Goal: Information Seeking & Learning: Learn about a topic

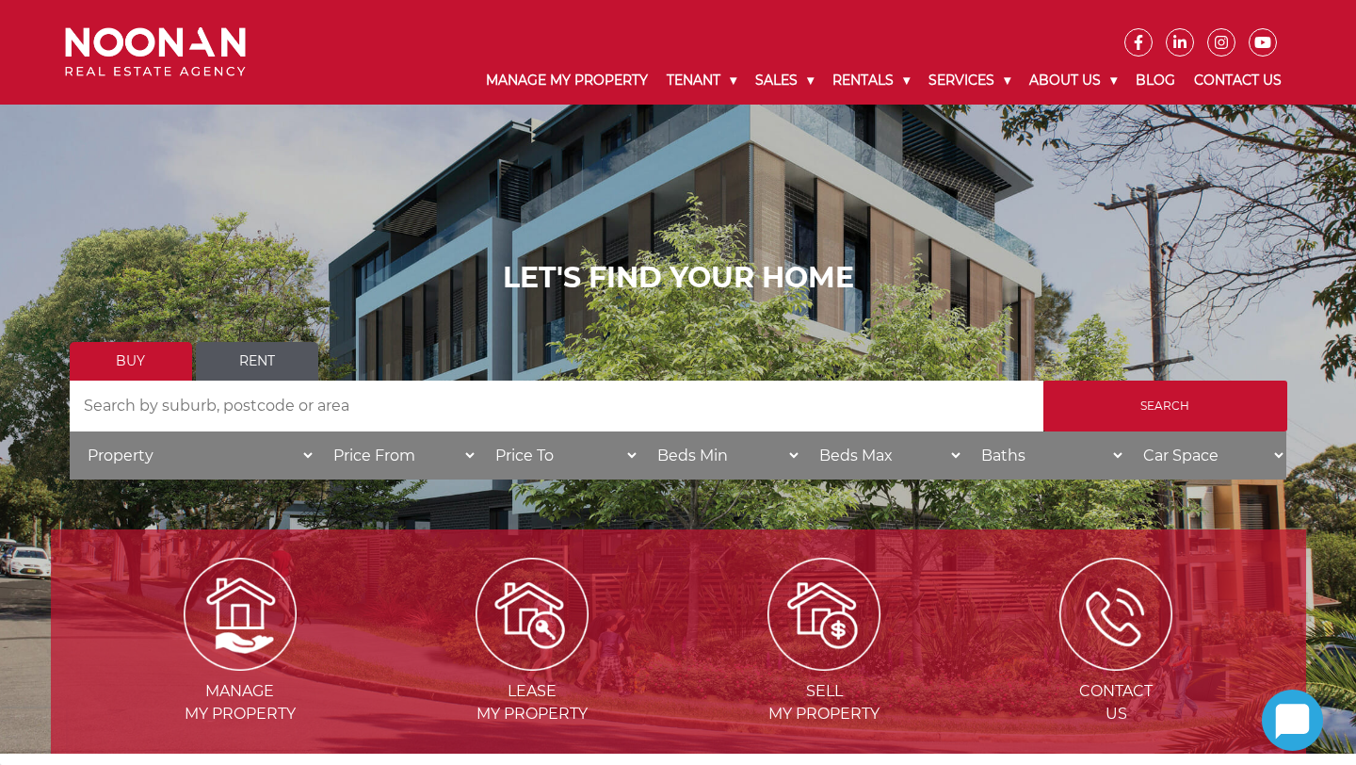
click at [251, 405] on input "Search by Address" at bounding box center [557, 405] width 974 height 51
type input "miranda"
click at [1044, 380] on input "Search" at bounding box center [1166, 405] width 244 height 51
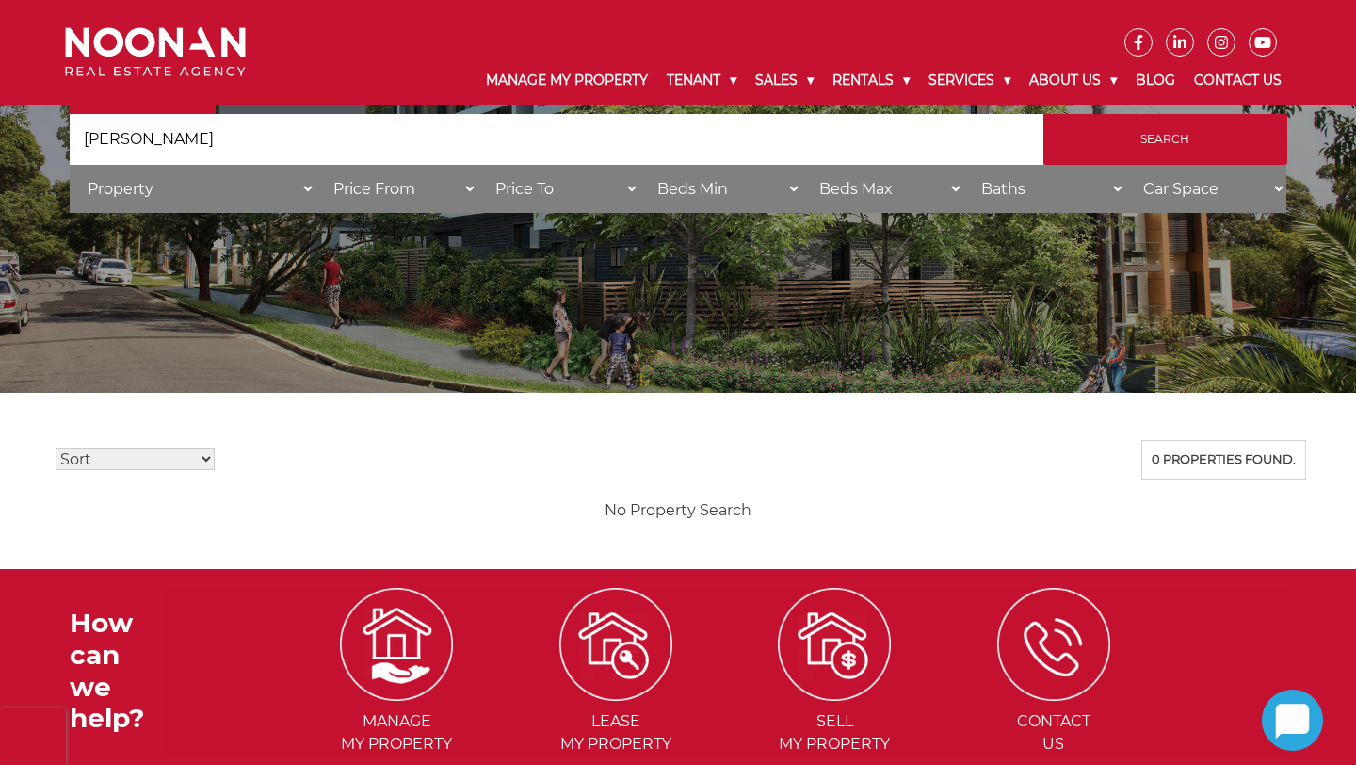
scroll to position [75, 0]
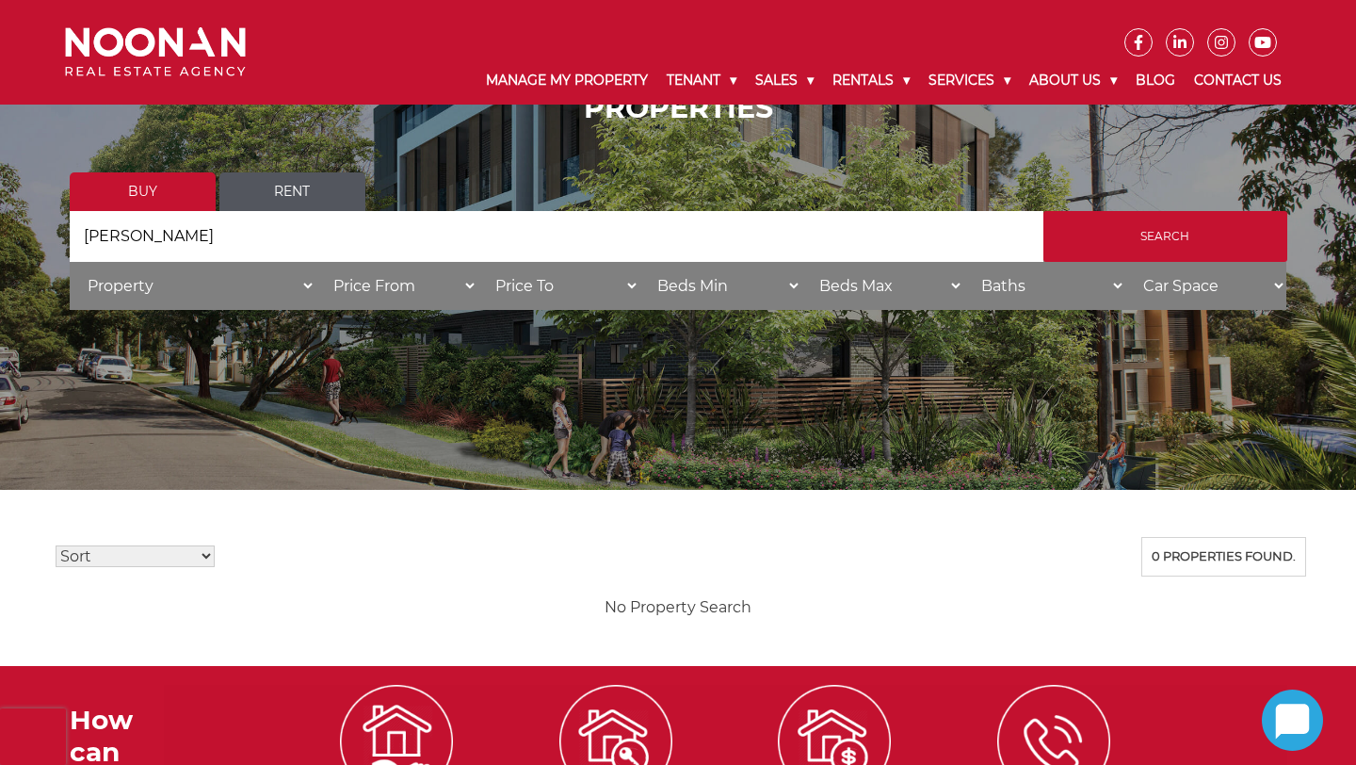
click at [308, 243] on input "[PERSON_NAME]" at bounding box center [557, 236] width 974 height 51
click at [307, 243] on input "[PERSON_NAME]" at bounding box center [557, 236] width 974 height 51
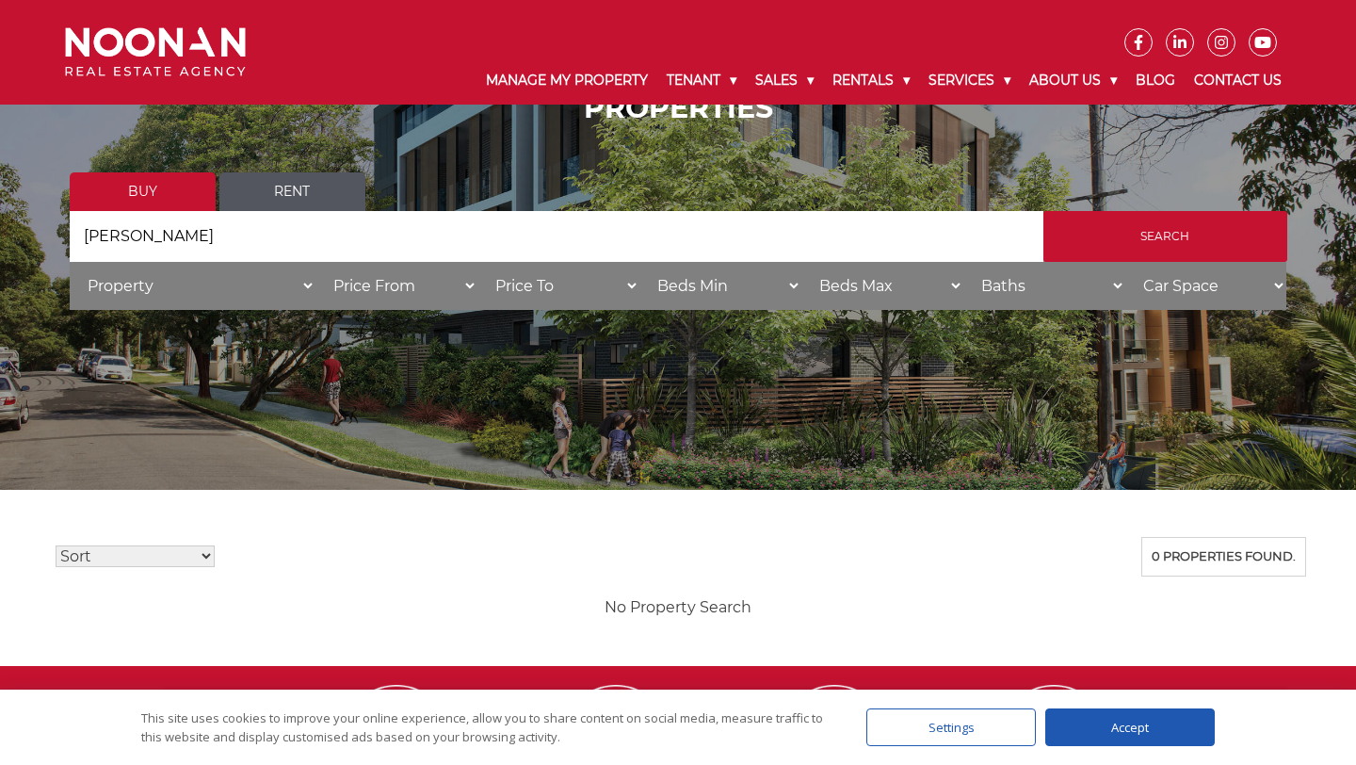
click at [293, 211] on input "[PERSON_NAME]" at bounding box center [557, 236] width 974 height 51
click at [293, 193] on link "Rent" at bounding box center [292, 191] width 146 height 39
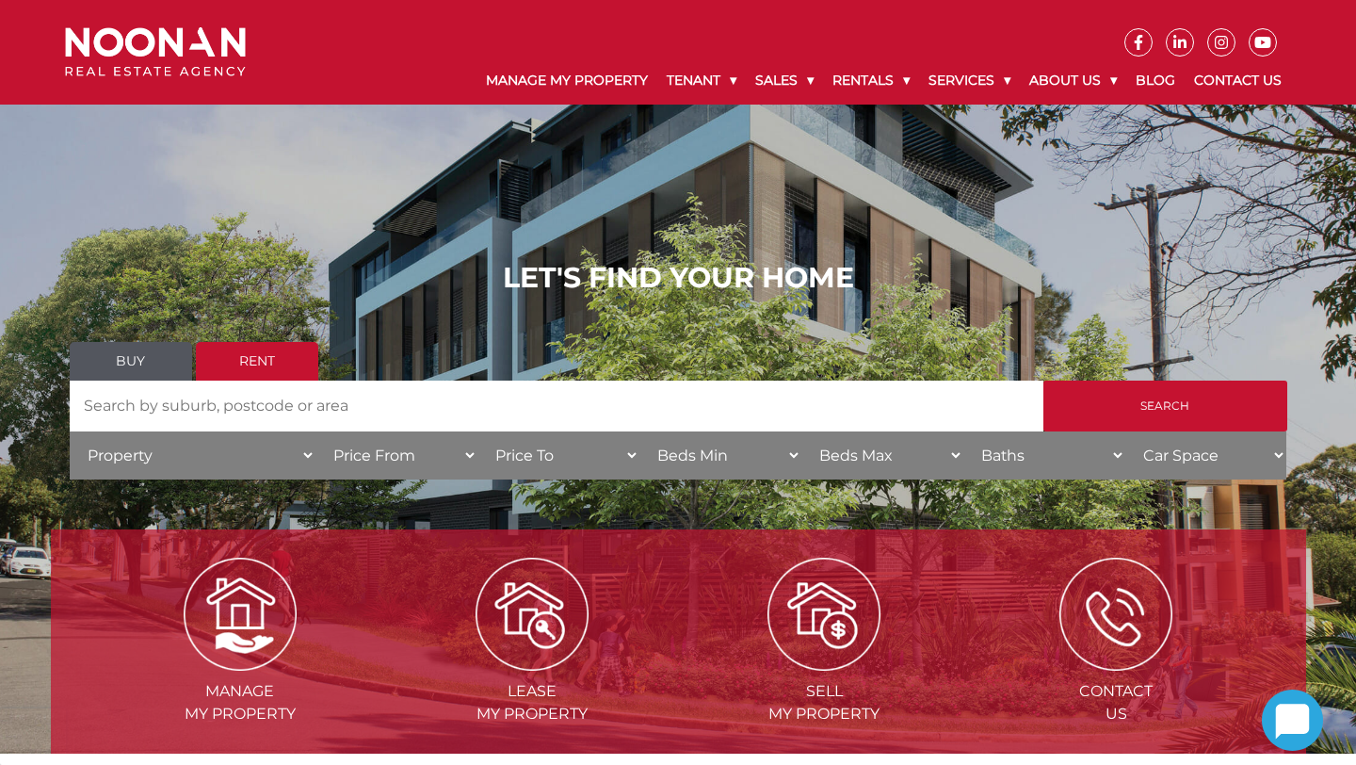
click at [311, 387] on input "Search by Address" at bounding box center [557, 405] width 974 height 51
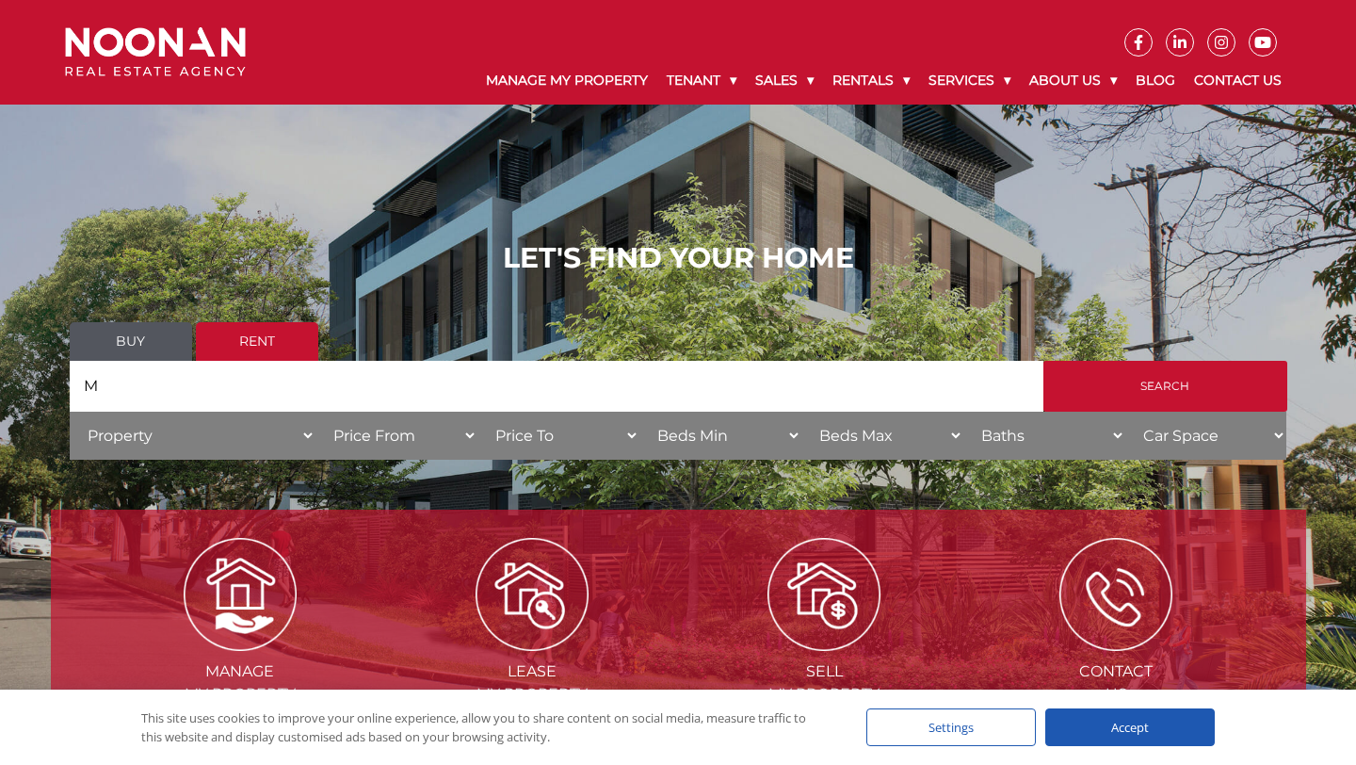
scroll to position [20, 0]
type input "miranda"
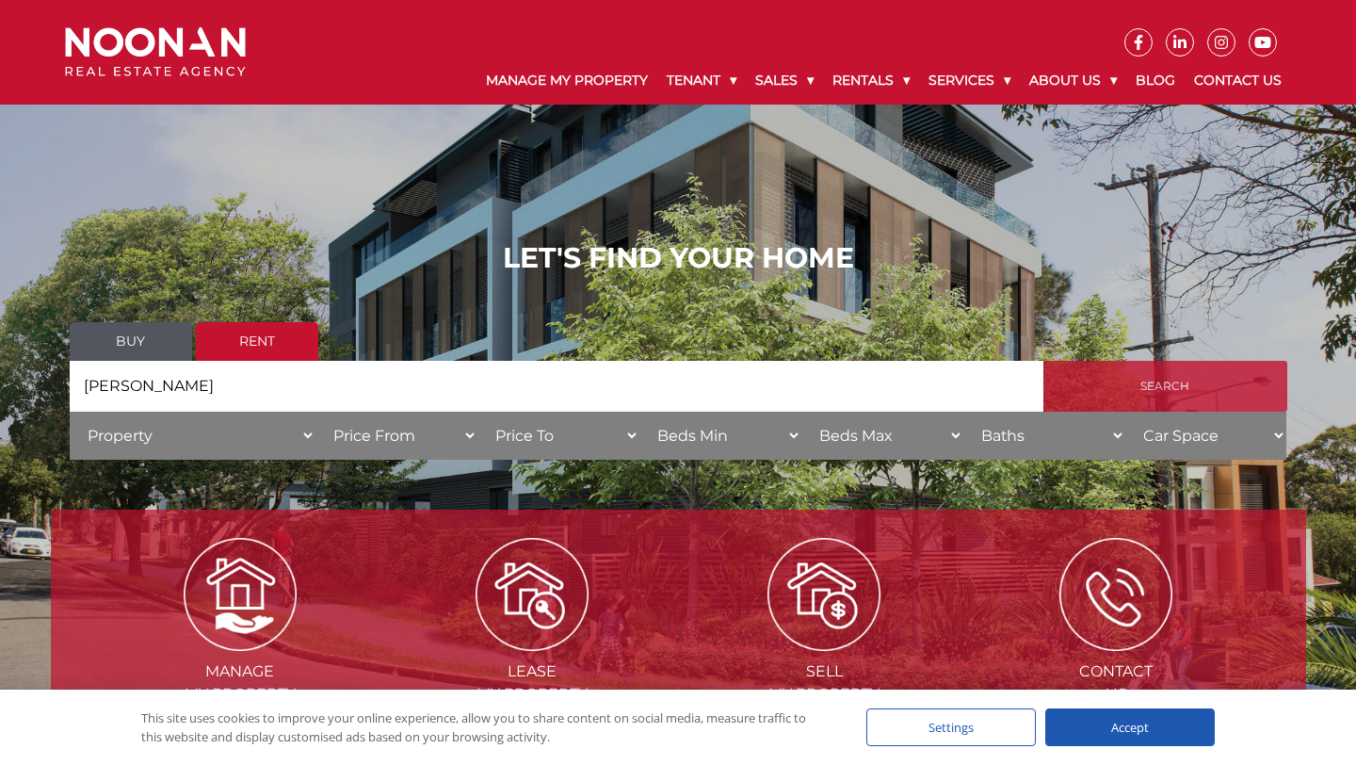
click at [1093, 378] on input "Search" at bounding box center [1166, 386] width 244 height 51
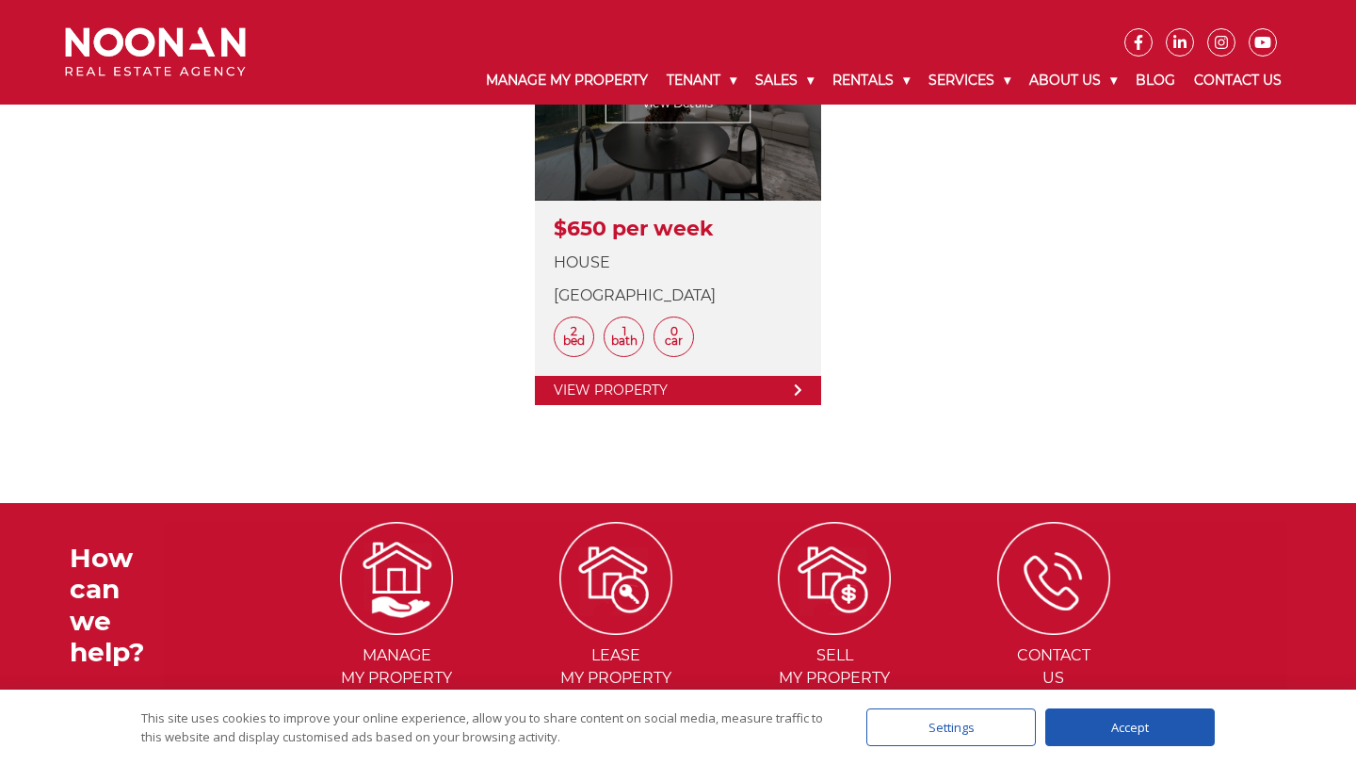
scroll to position [524, 0]
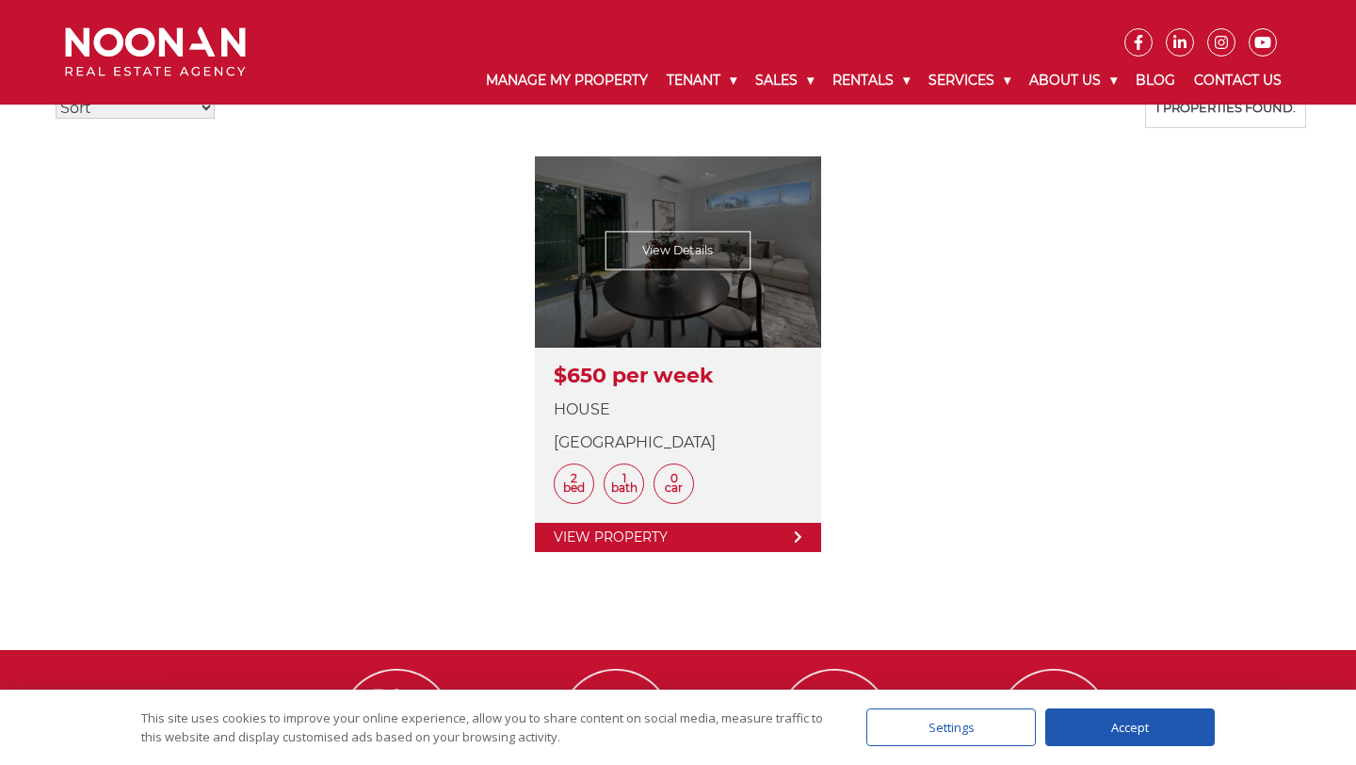
click at [754, 235] on link at bounding box center [677, 354] width 285 height 396
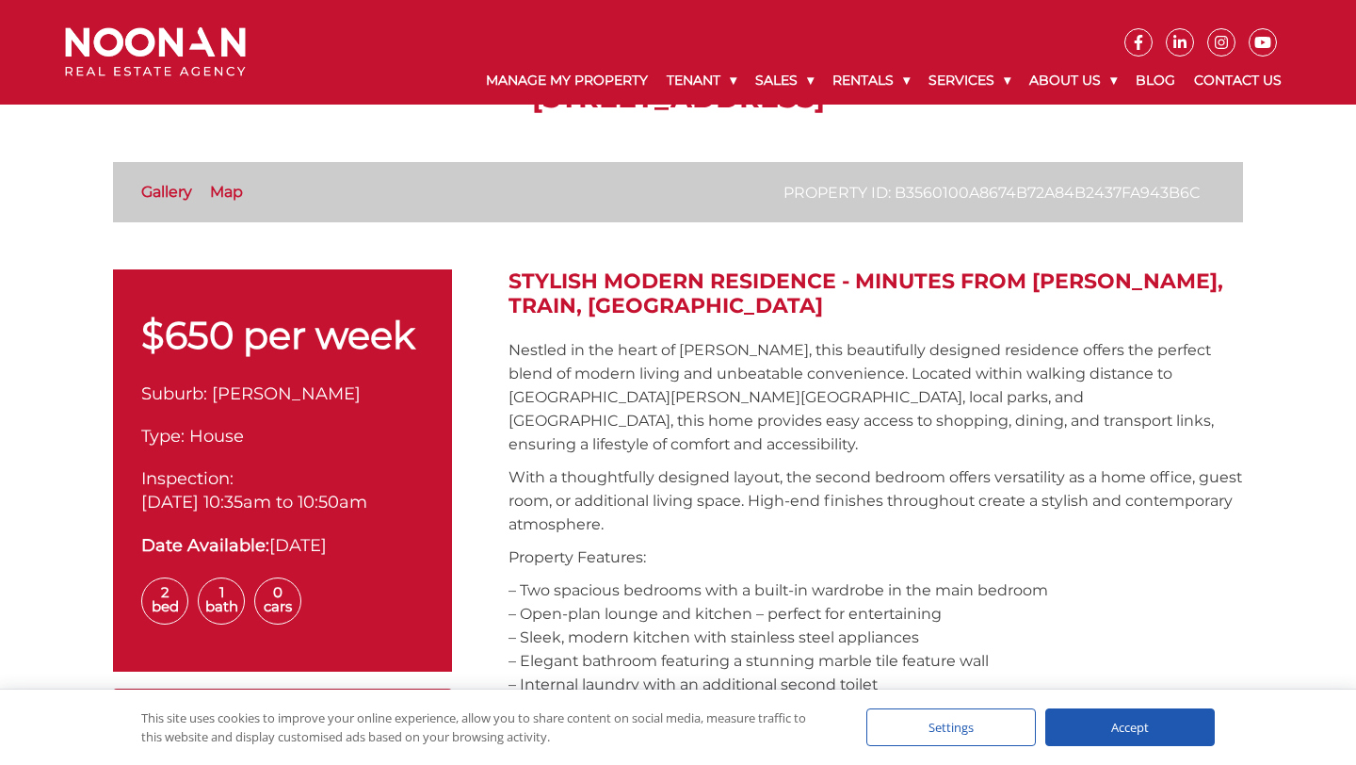
scroll to position [745, 0]
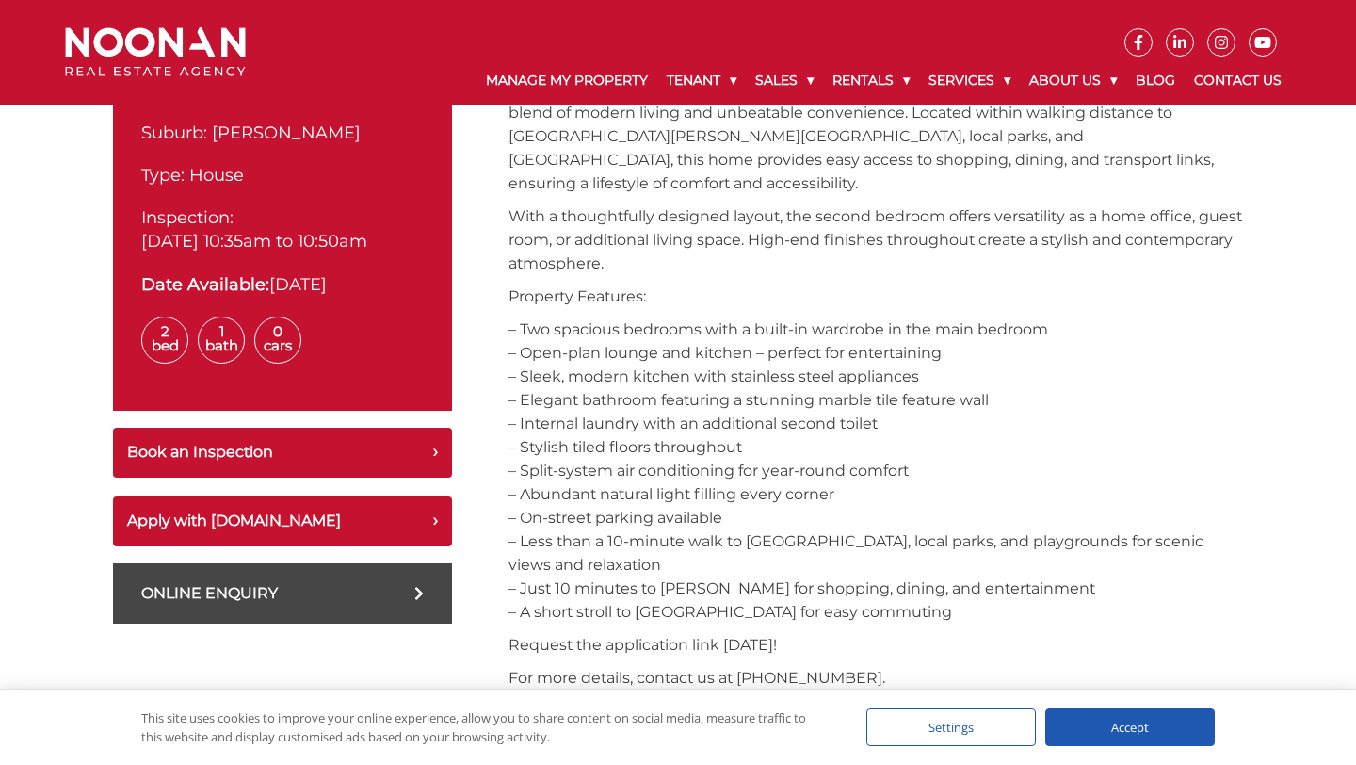
click at [1121, 729] on div "Accept" at bounding box center [1130, 727] width 170 height 38
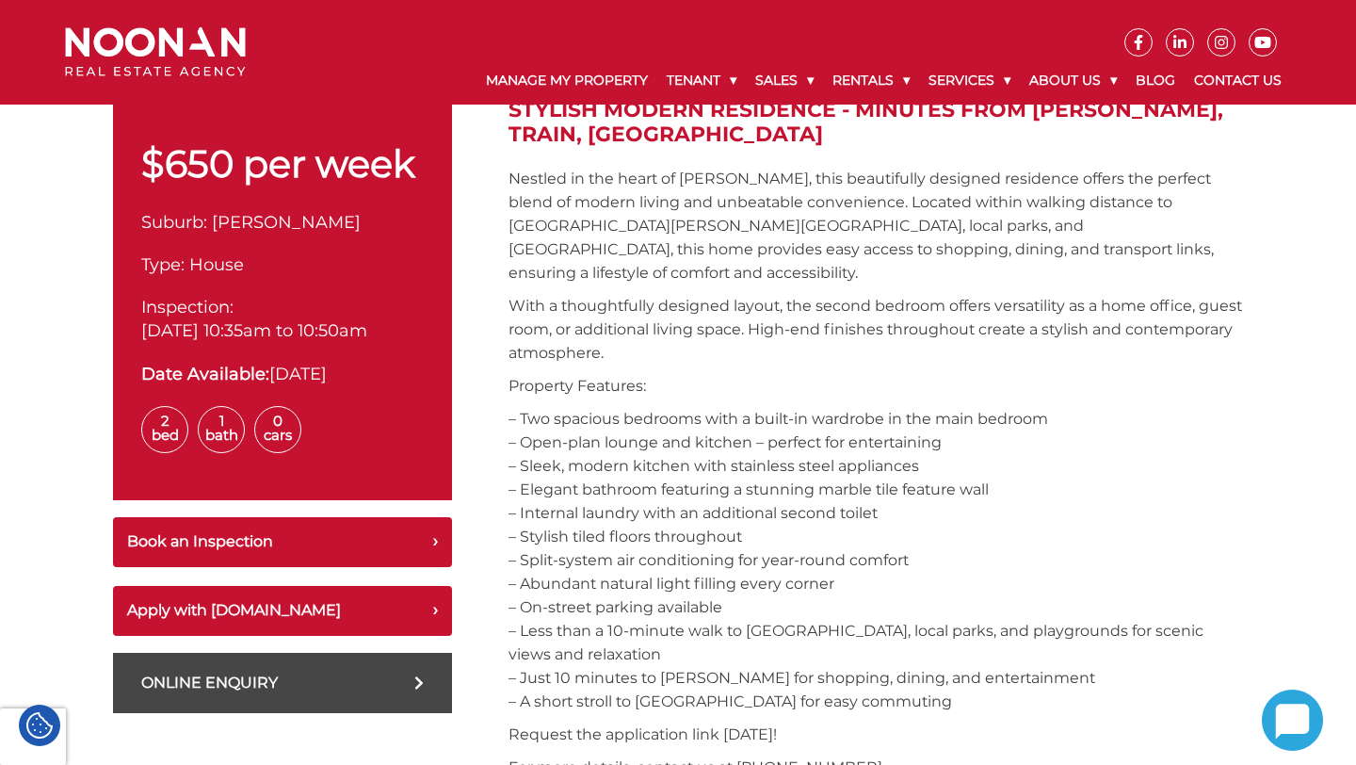
scroll to position [657, 0]
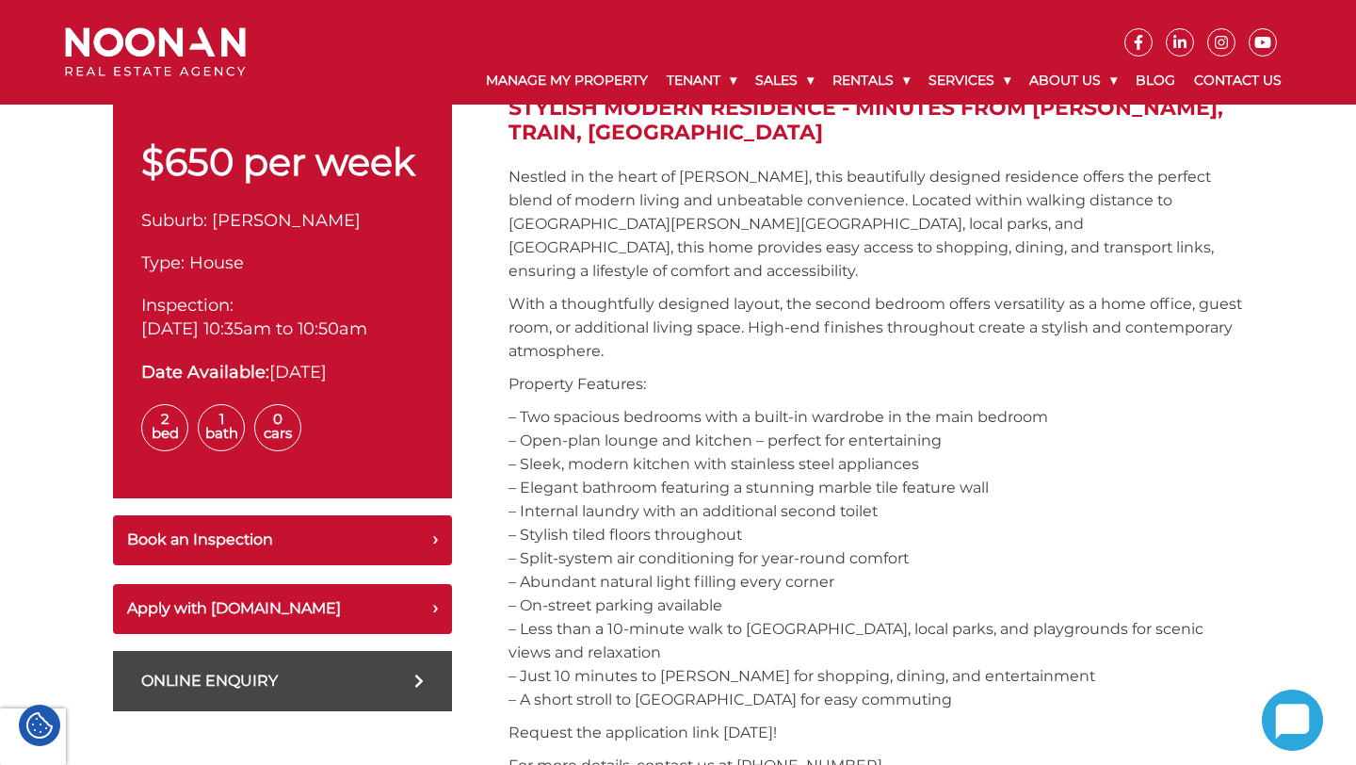
drag, startPoint x: 119, startPoint y: 329, endPoint x: 411, endPoint y: 313, distance: 292.4
click at [417, 330] on div "$650 per week Suburb: MIRANDA Type: House Inspection: 11-Oct-2025 10:35am to 10…" at bounding box center [282, 297] width 339 height 402
drag, startPoint x: 265, startPoint y: 373, endPoint x: 389, endPoint y: 372, distance: 124.3
click at [391, 372] on div "Date Available: 14-Oct-2025" at bounding box center [282, 372] width 283 height 25
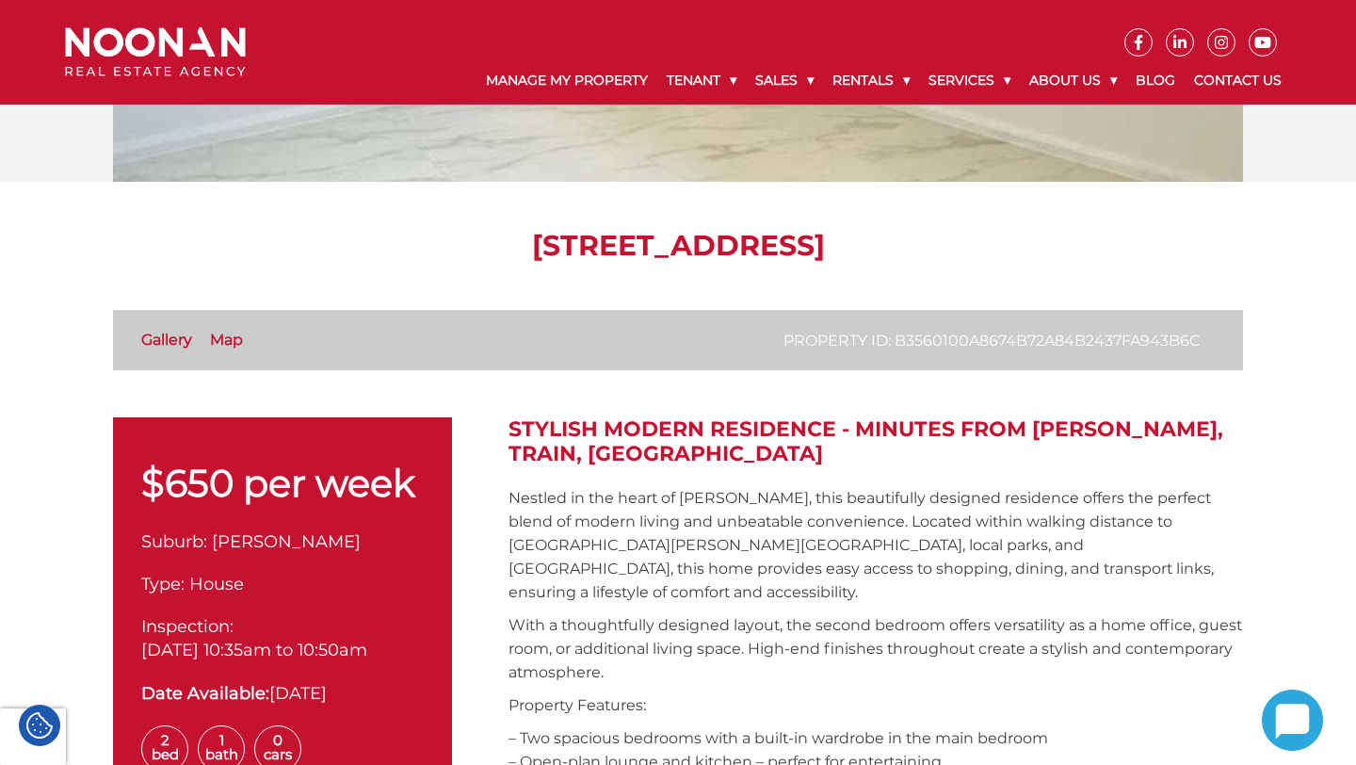
scroll to position [0, 0]
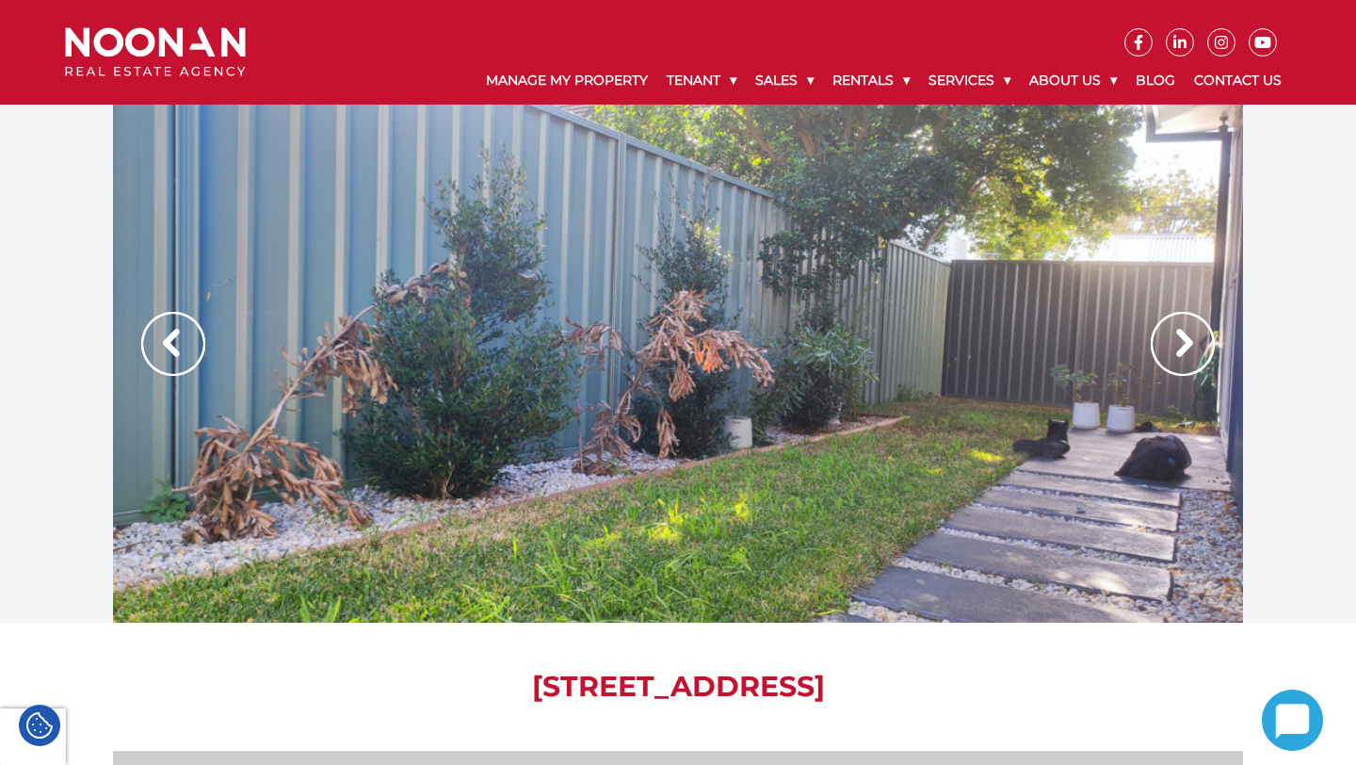
click at [1144, 347] on div at bounding box center [678, 364] width 1130 height 518
click at [1176, 344] on img at bounding box center [1183, 344] width 64 height 64
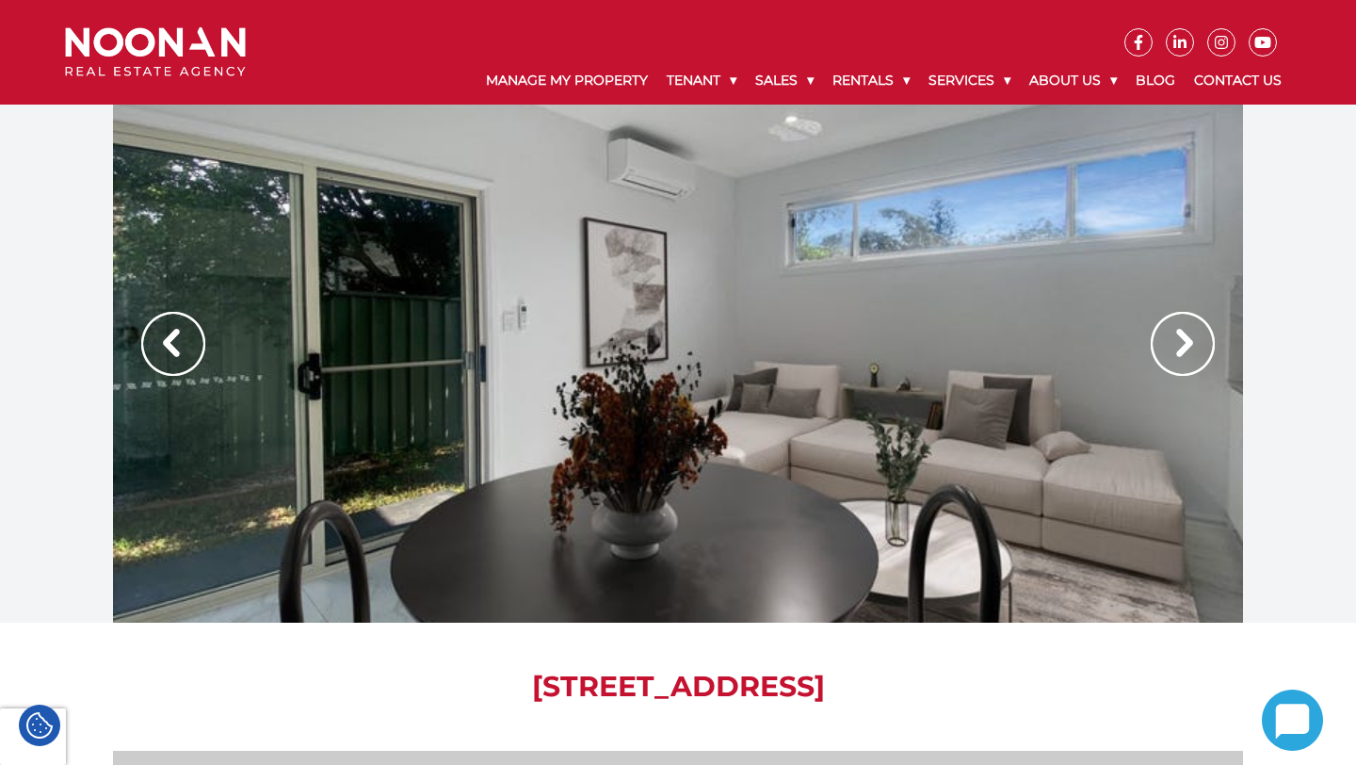
click at [1176, 344] on img at bounding box center [1183, 344] width 64 height 64
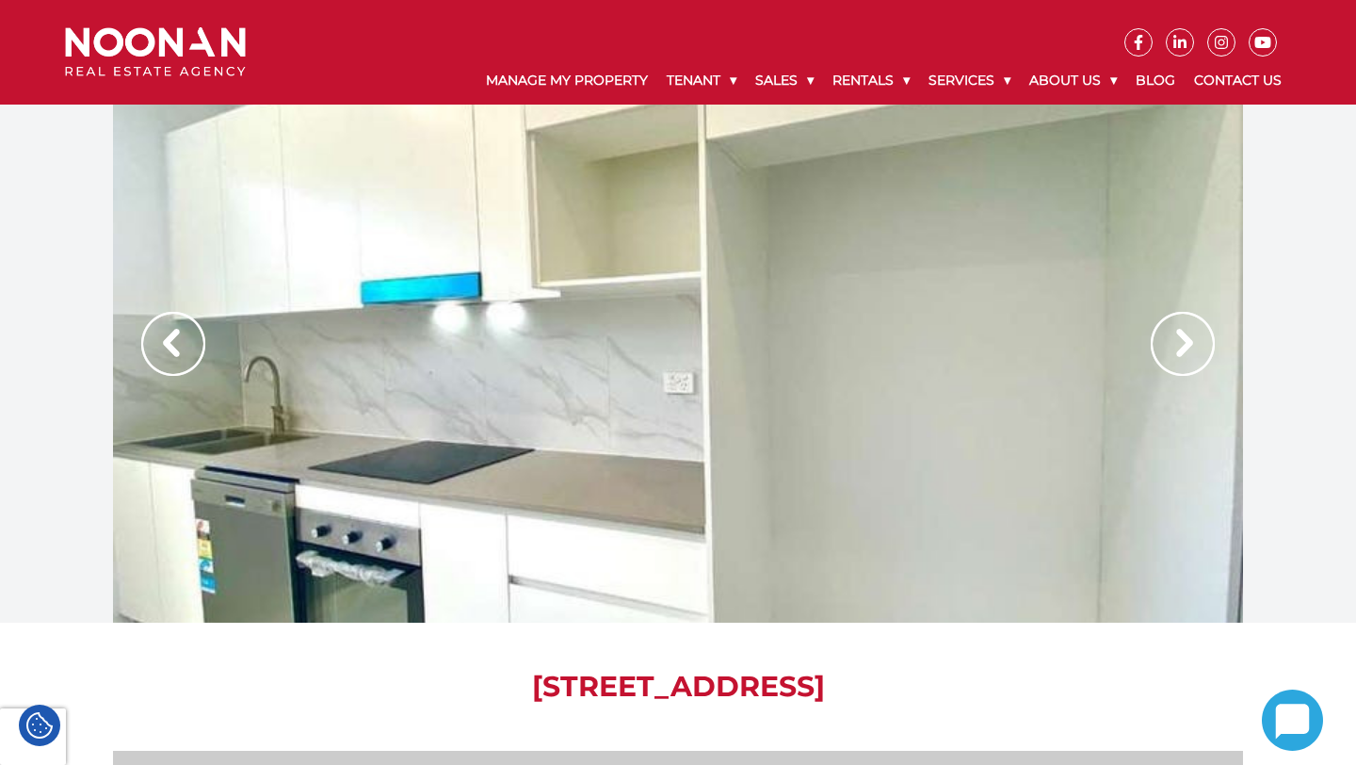
click at [1176, 344] on img at bounding box center [1183, 344] width 64 height 64
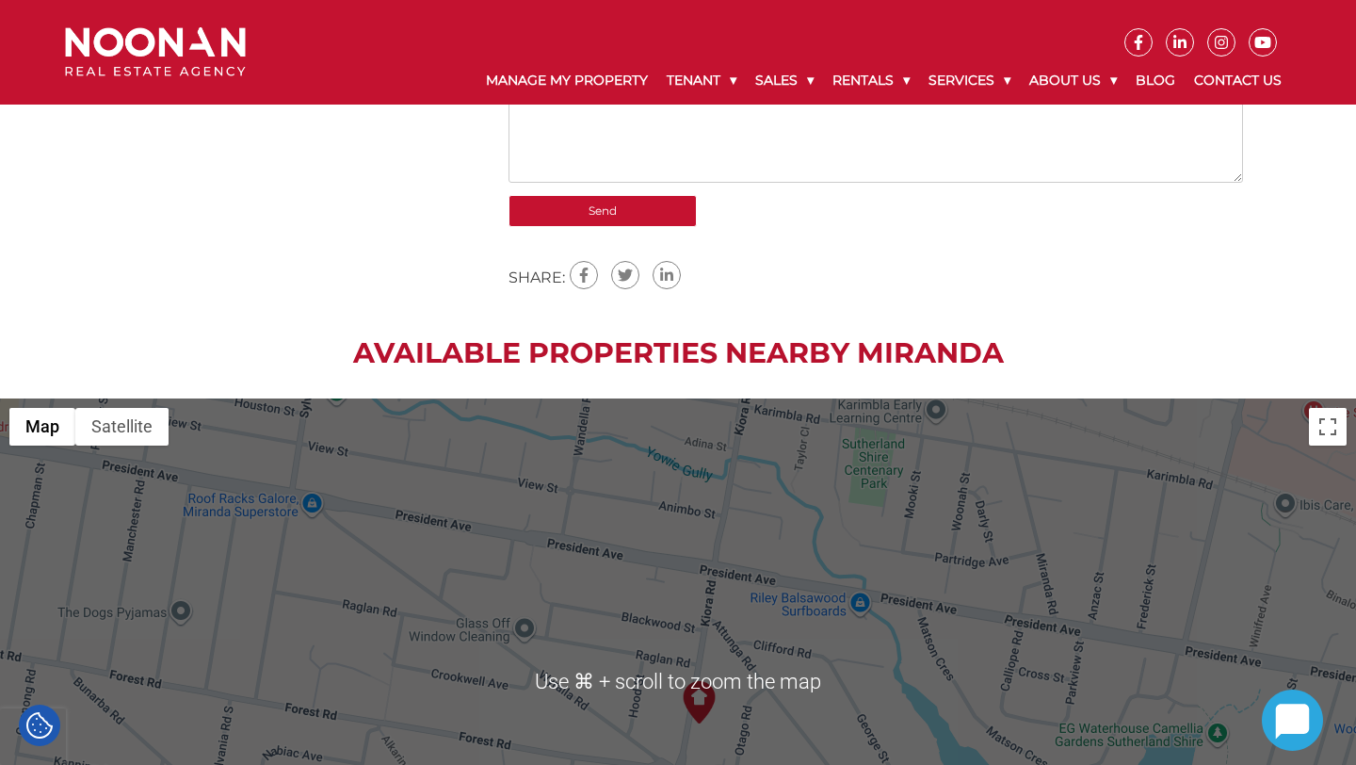
scroll to position [2456, 0]
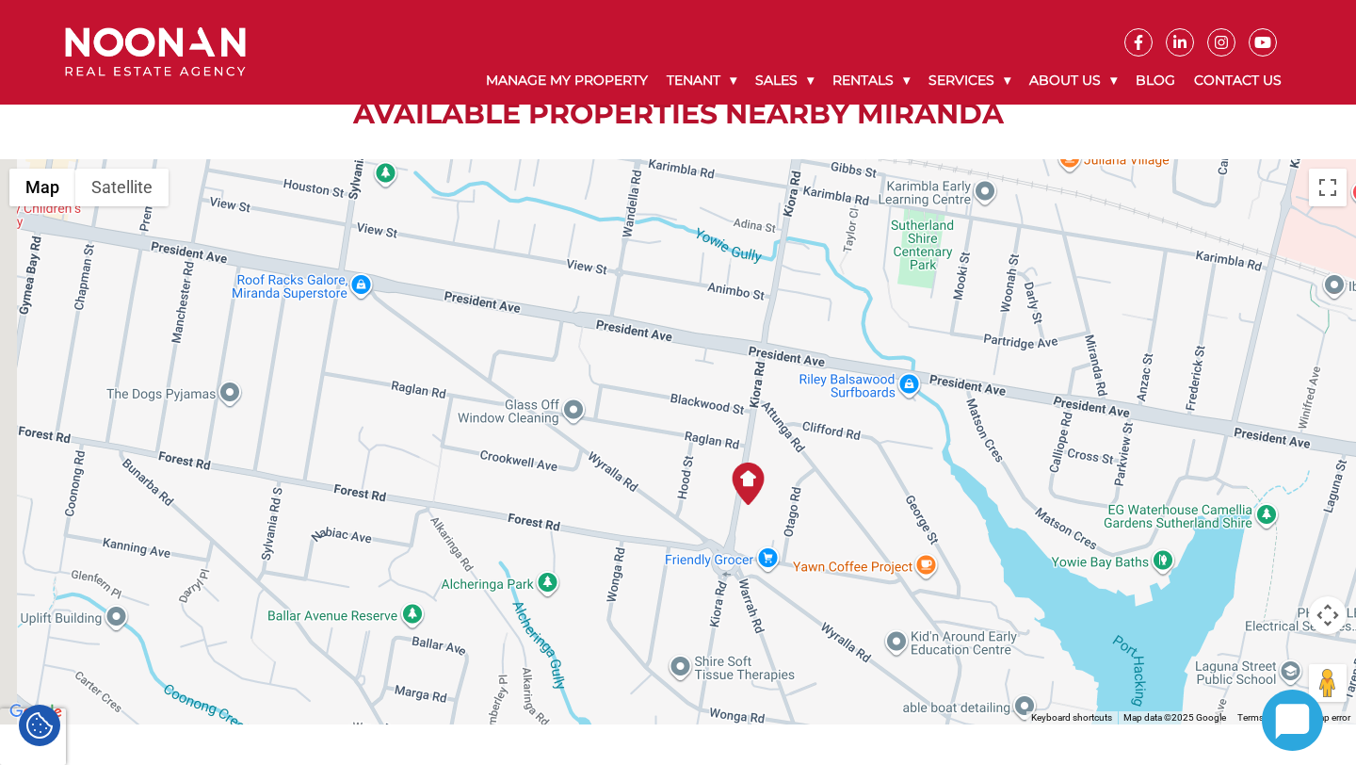
drag, startPoint x: 801, startPoint y: 471, endPoint x: 851, endPoint y: 493, distance: 55.3
click at [851, 493] on div at bounding box center [678, 441] width 1356 height 565
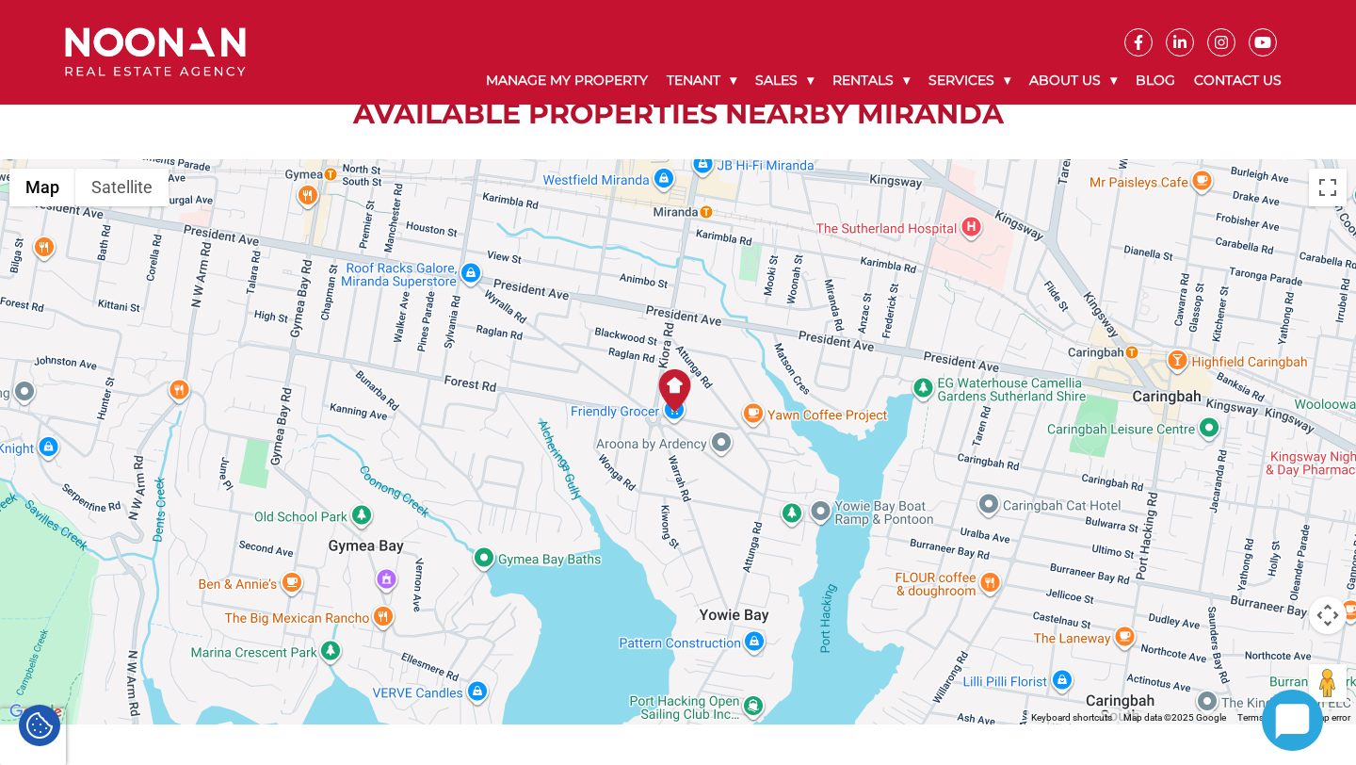
drag, startPoint x: 857, startPoint y: 484, endPoint x: 716, endPoint y: 369, distance: 182.1
click at [716, 368] on div at bounding box center [678, 441] width 1356 height 565
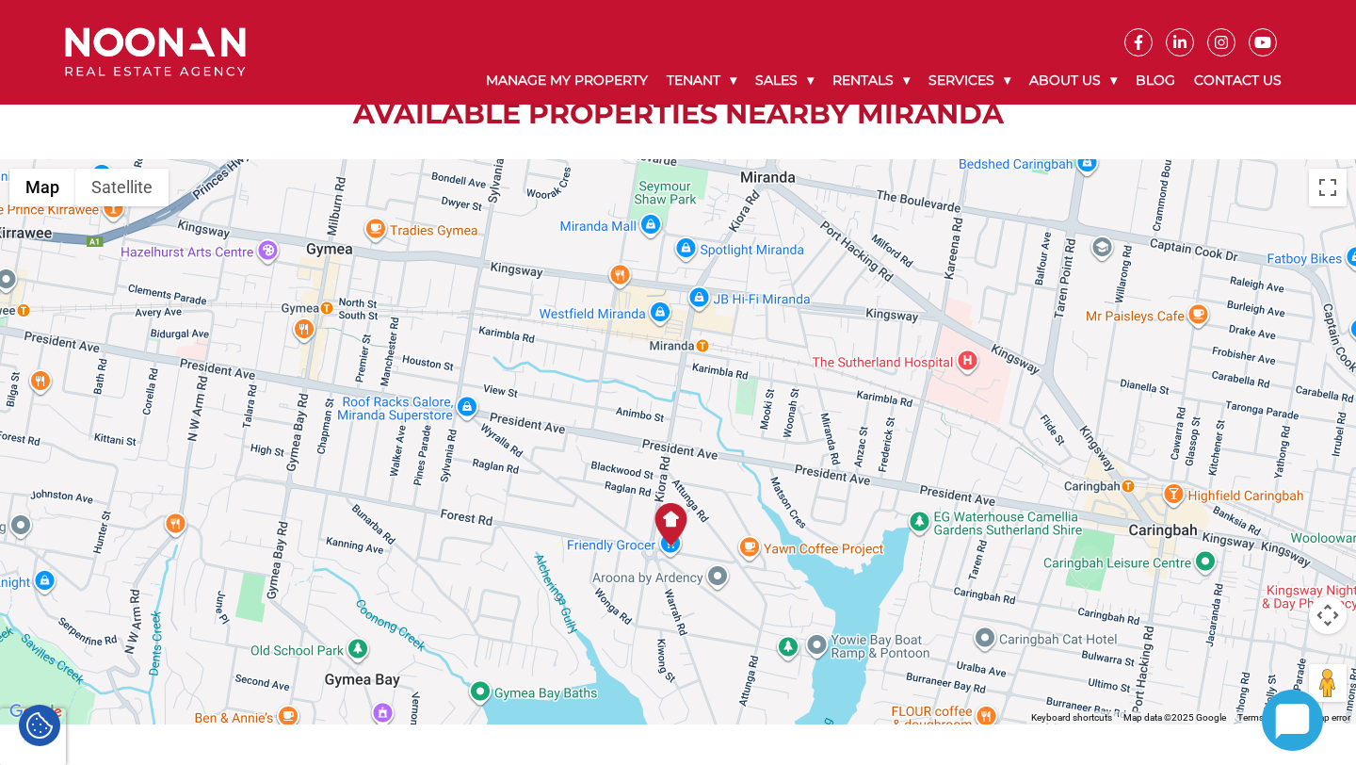
drag, startPoint x: 731, startPoint y: 380, endPoint x: 726, endPoint y: 514, distance: 133.8
click at [726, 515] on div at bounding box center [678, 441] width 1356 height 565
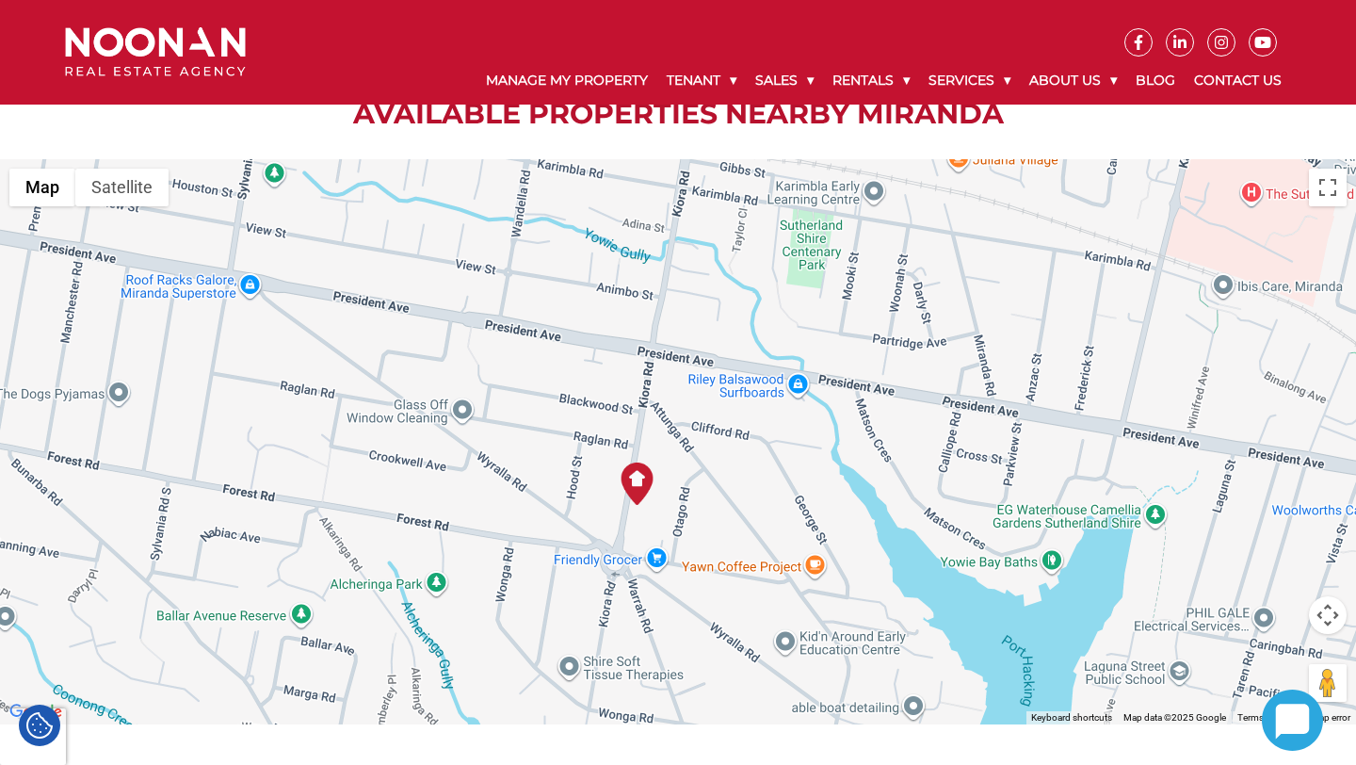
drag, startPoint x: 728, startPoint y: 482, endPoint x: 728, endPoint y: 527, distance: 45.2
click at [728, 527] on div at bounding box center [678, 441] width 1356 height 565
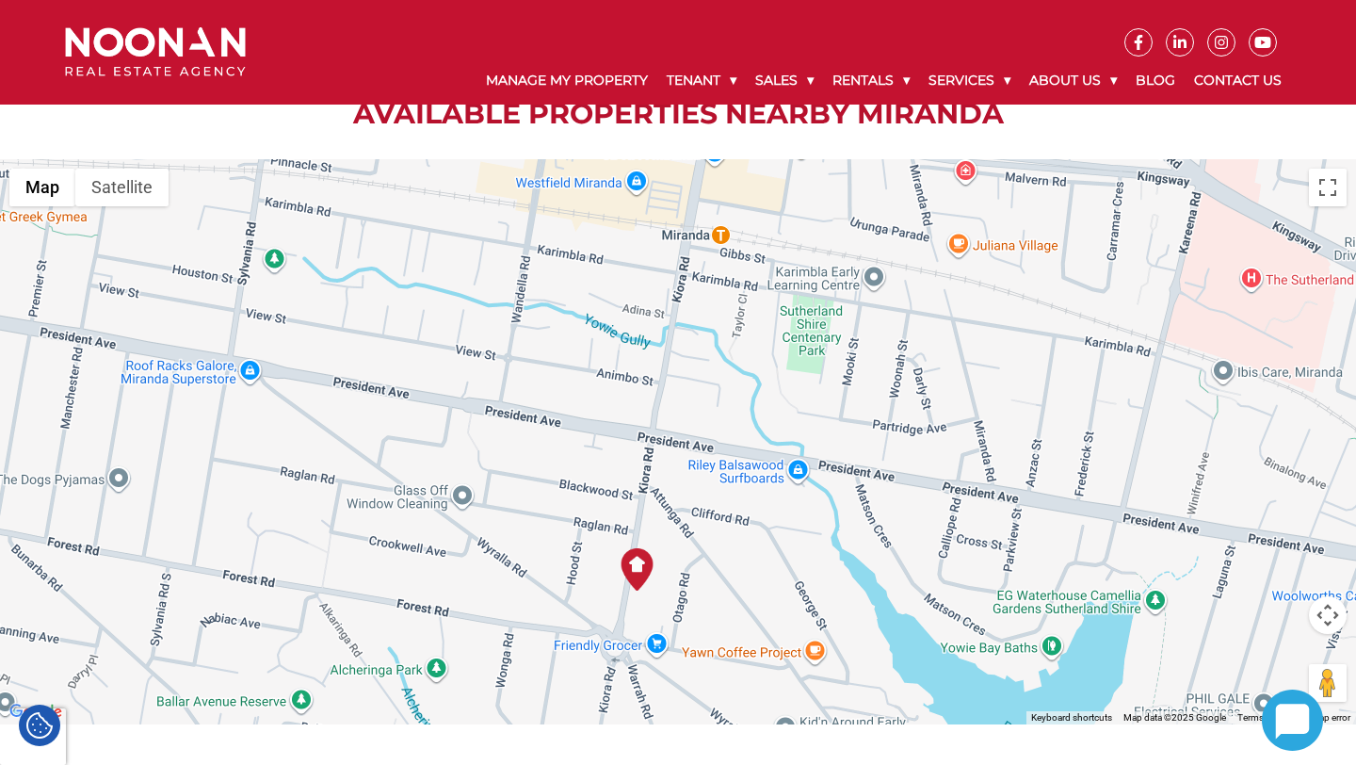
drag, startPoint x: 682, startPoint y: 487, endPoint x: 682, endPoint y: 553, distance: 65.9
click at [682, 553] on div at bounding box center [678, 441] width 1356 height 565
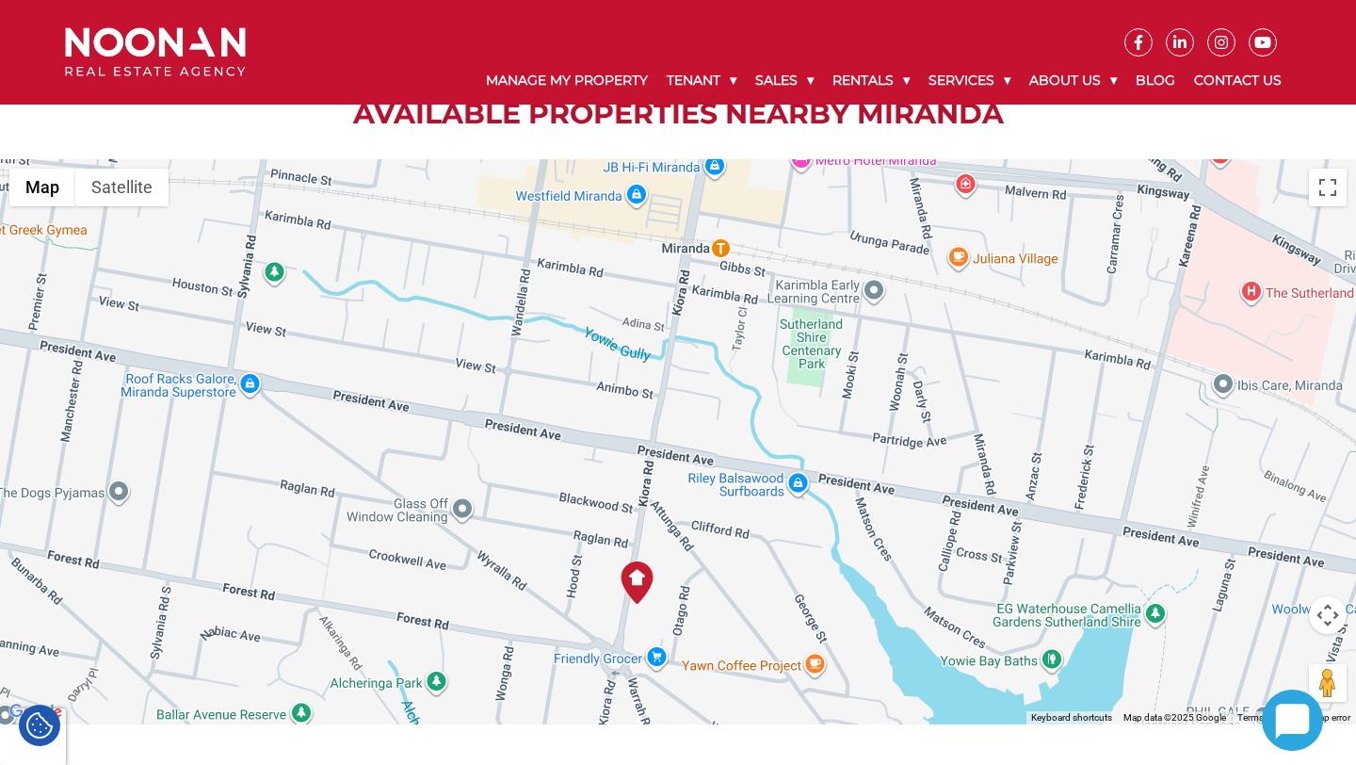
click at [662, 639] on div at bounding box center [678, 441] width 1356 height 565
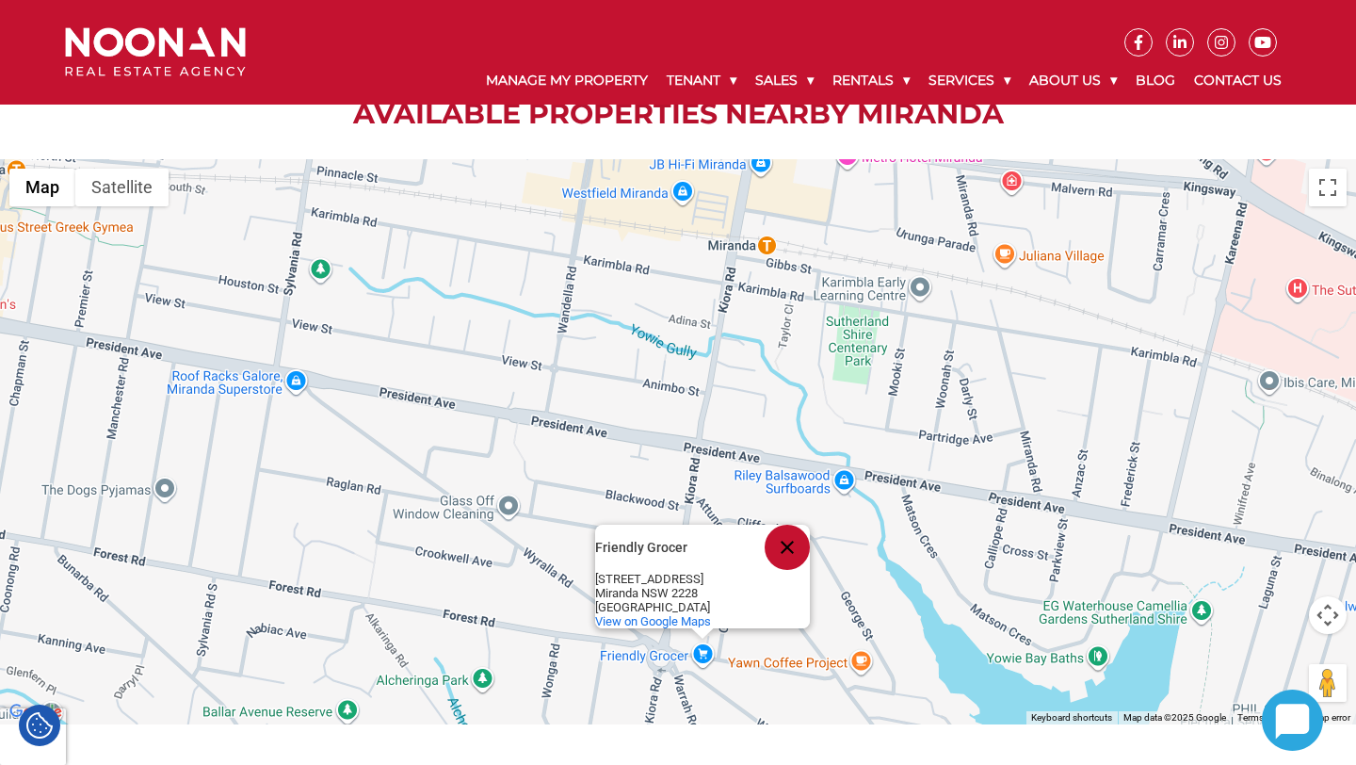
drag, startPoint x: 830, startPoint y: 309, endPoint x: 866, endPoint y: 310, distance: 36.7
click at [866, 309] on div "Friendly Grocer Friendly Grocer 52 Forest Rd Miranda NSW 2228 Australia View on…" at bounding box center [678, 441] width 1356 height 565
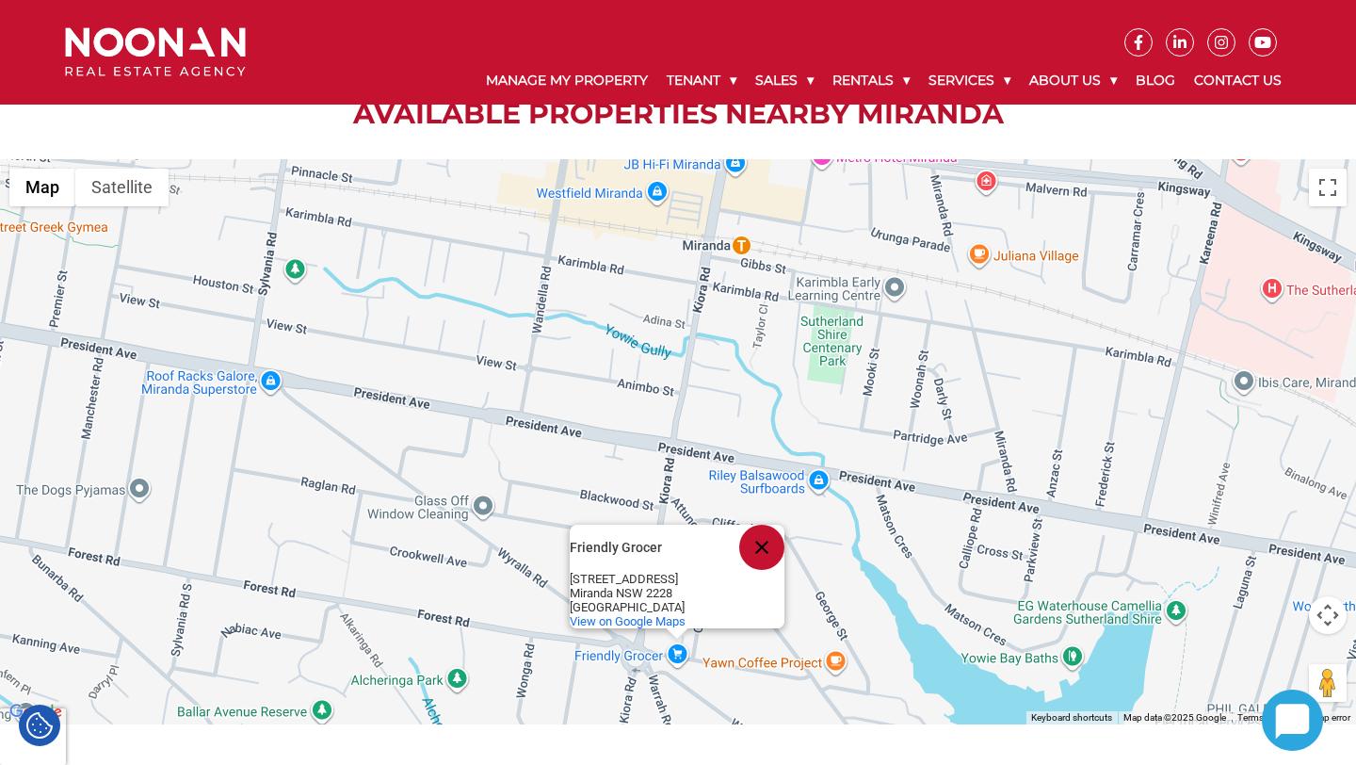
click at [862, 565] on div "Friendly Grocer Friendly Grocer 52 Forest Rd Miranda NSW 2228 Australia View on…" at bounding box center [678, 441] width 1356 height 565
click at [770, 525] on button "Close" at bounding box center [761, 547] width 45 height 45
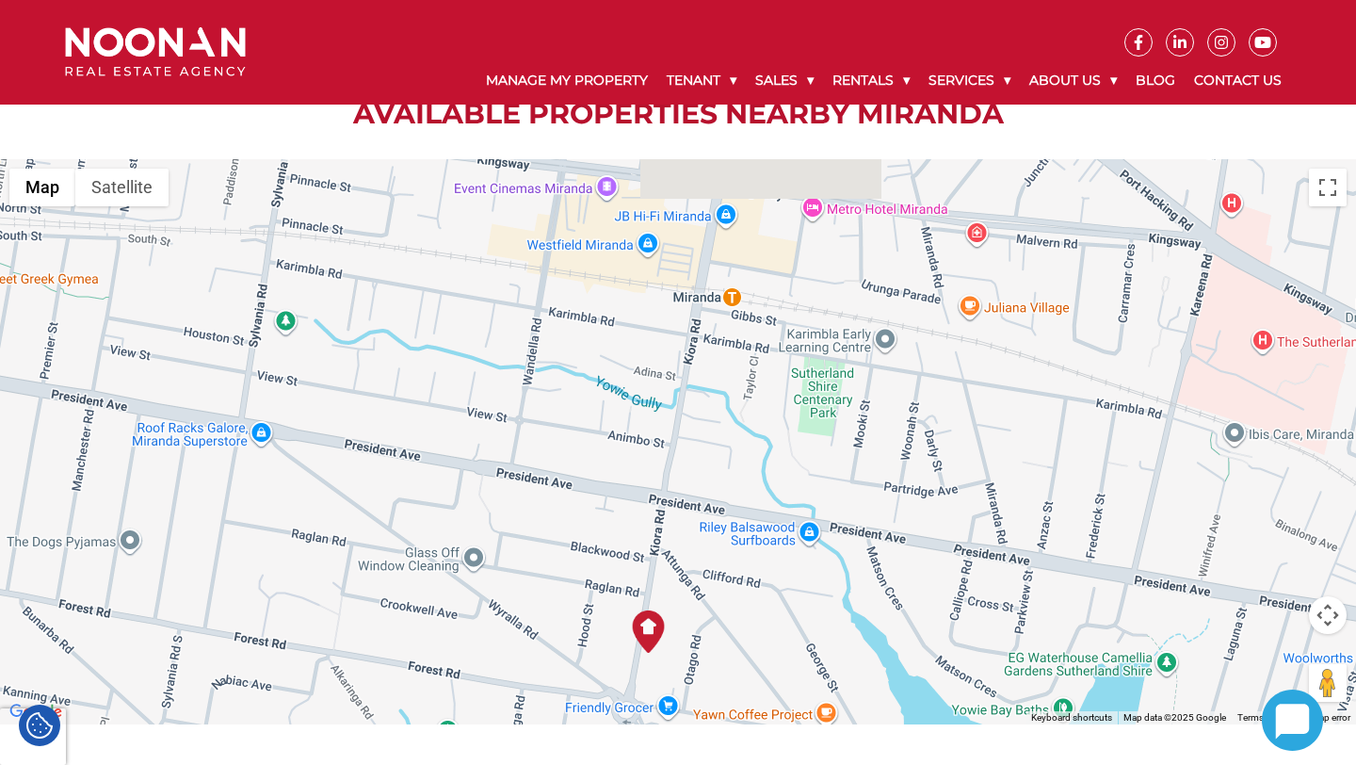
drag, startPoint x: 748, startPoint y: 524, endPoint x: 738, endPoint y: 575, distance: 52.6
click at [738, 575] on div at bounding box center [678, 441] width 1356 height 565
click at [641, 609] on img at bounding box center [648, 630] width 42 height 42
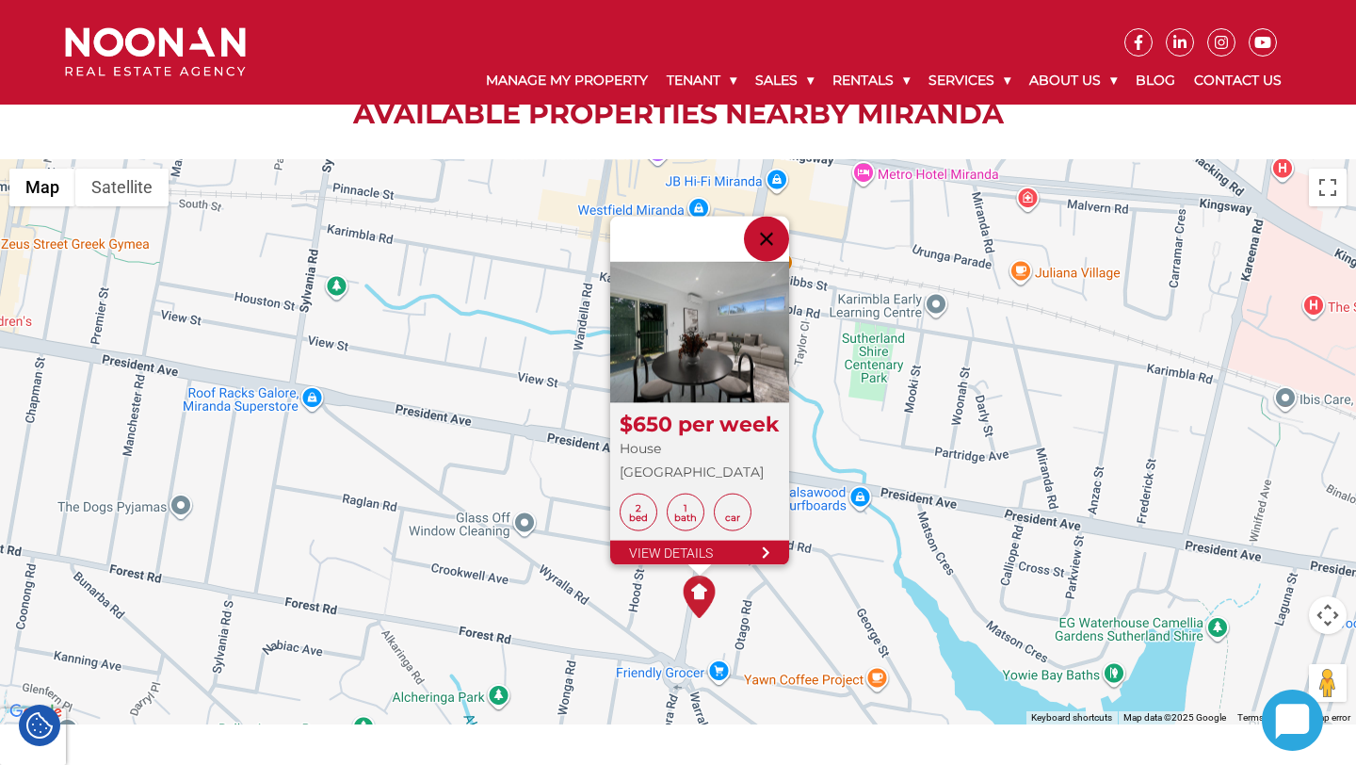
click at [718, 413] on h2 "$650 per week" at bounding box center [700, 425] width 160 height 24
click at [703, 541] on link "View Details" at bounding box center [699, 553] width 179 height 24
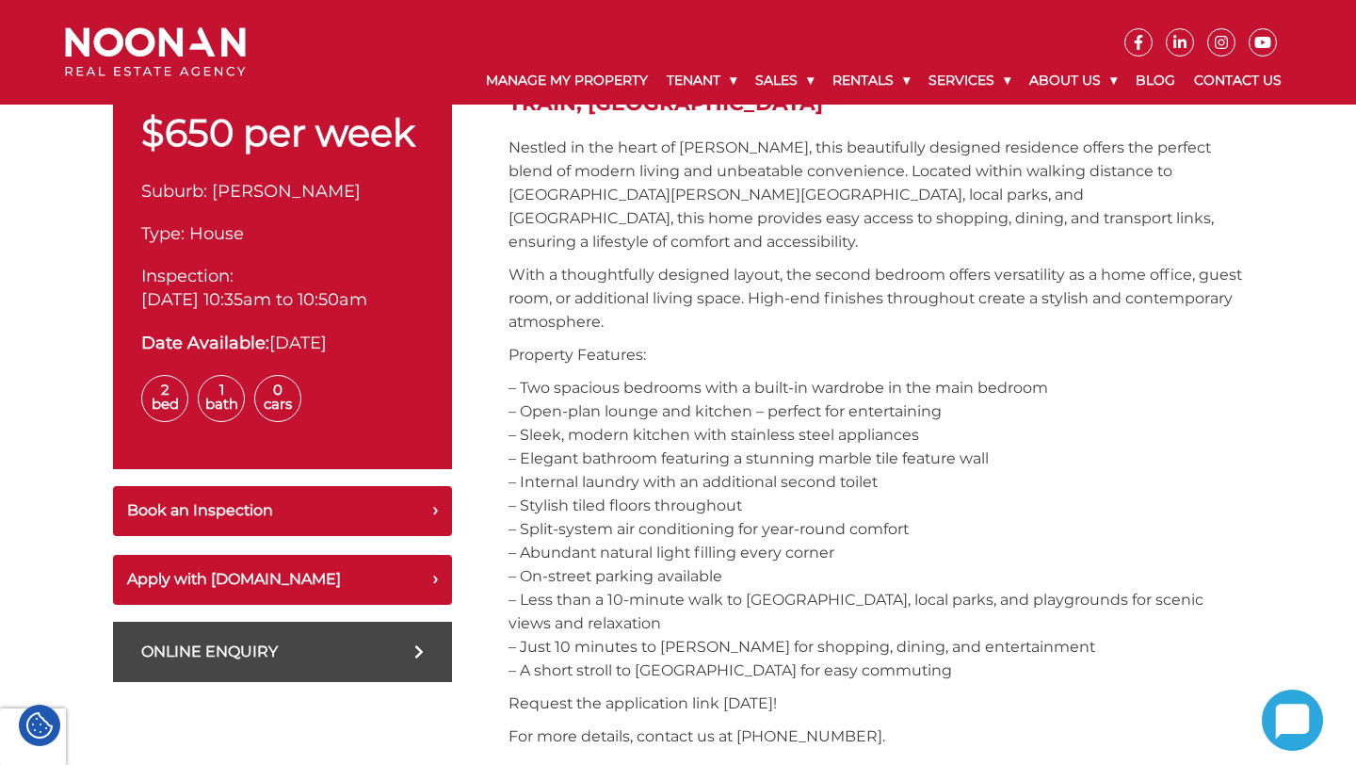
scroll to position [671, 0]
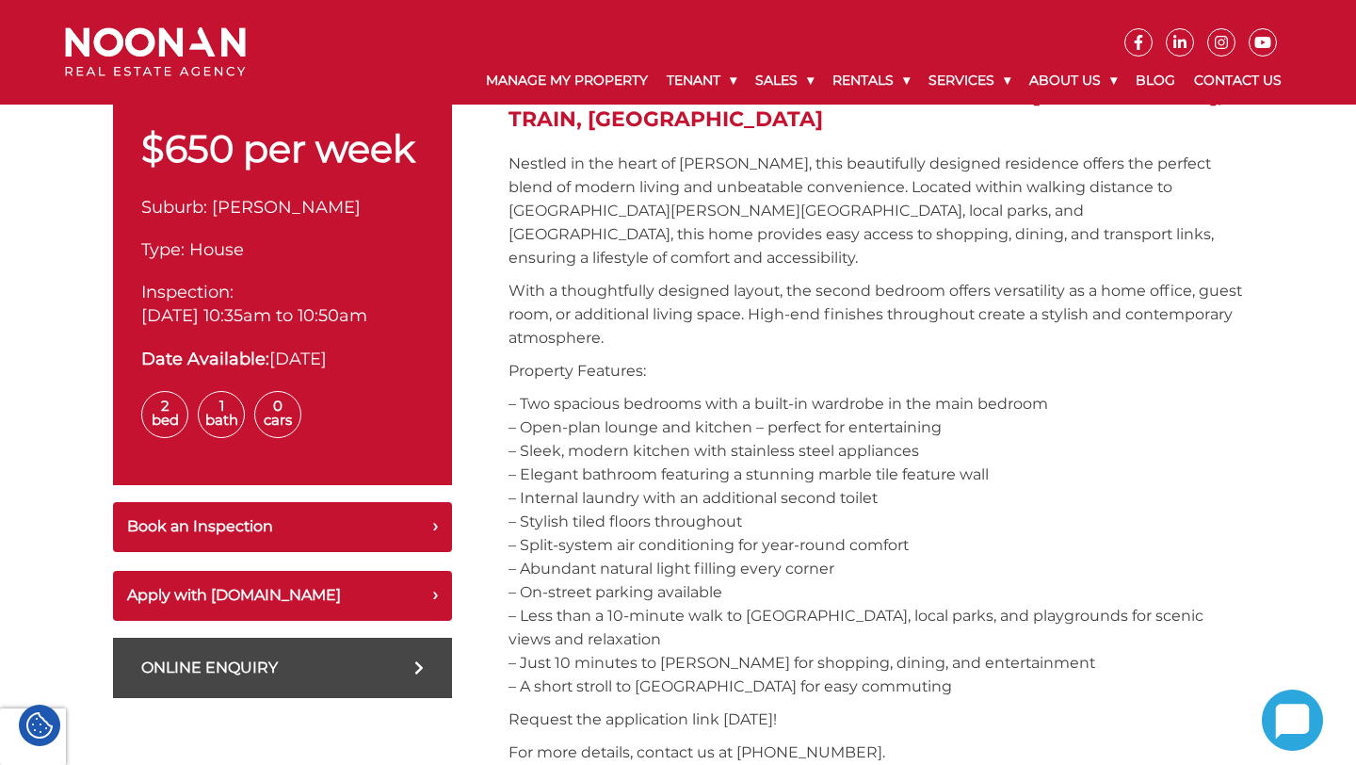
drag, startPoint x: 241, startPoint y: 316, endPoint x: 390, endPoint y: 316, distance: 148.8
click at [367, 316] on span "[DATE] 10:35am to 10:50am" at bounding box center [254, 315] width 226 height 21
drag, startPoint x: 244, startPoint y: 316, endPoint x: 415, endPoint y: 315, distance: 171.4
click at [415, 315] on p "Inspection: [DATE] 10:35am to 10:50am" at bounding box center [282, 304] width 283 height 47
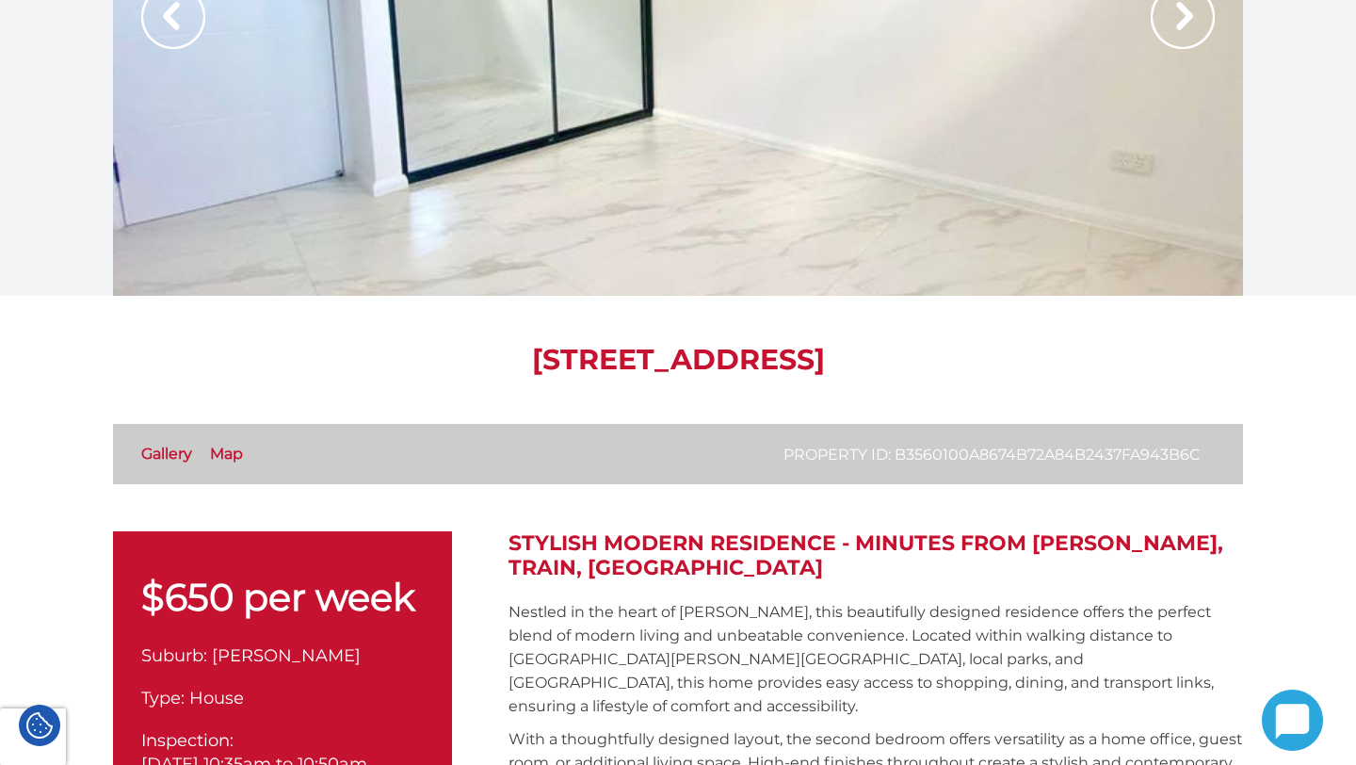
scroll to position [0, 0]
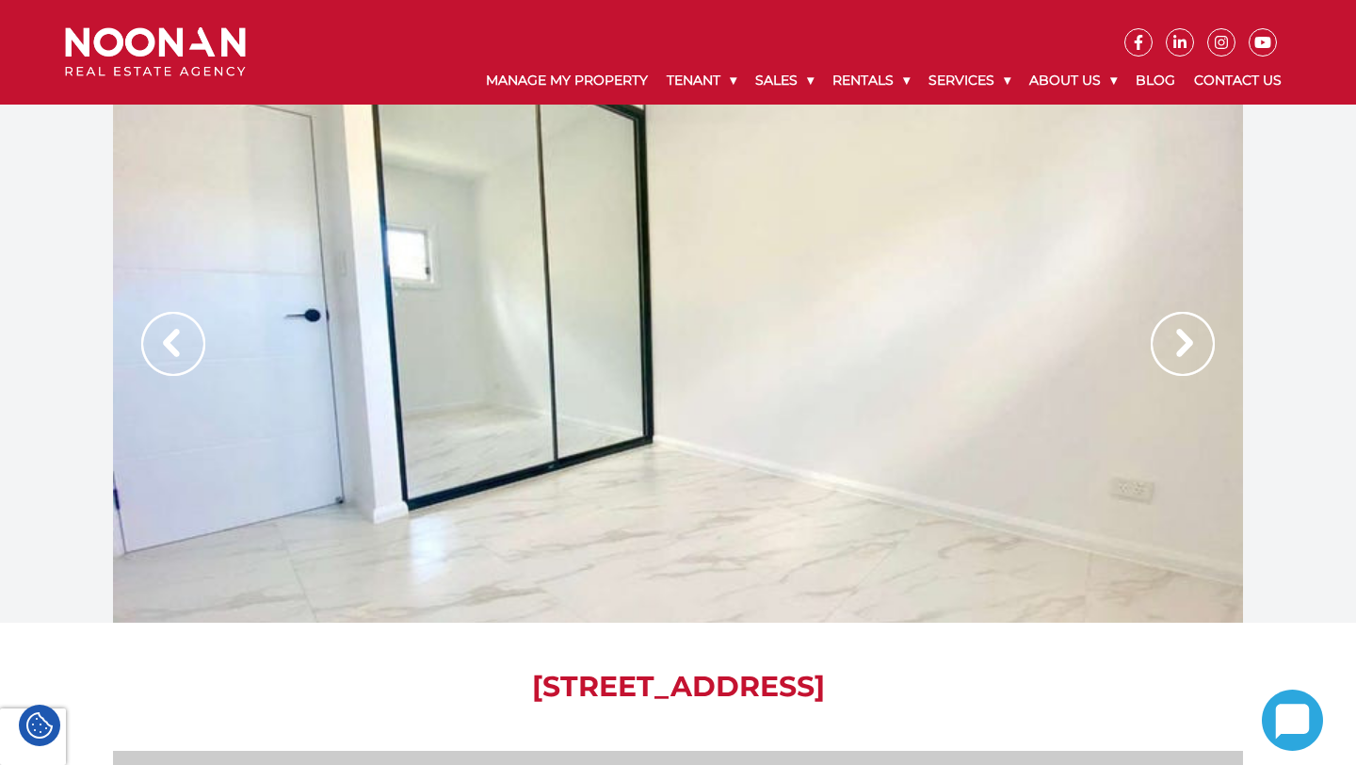
click at [1197, 338] on img at bounding box center [1183, 344] width 64 height 64
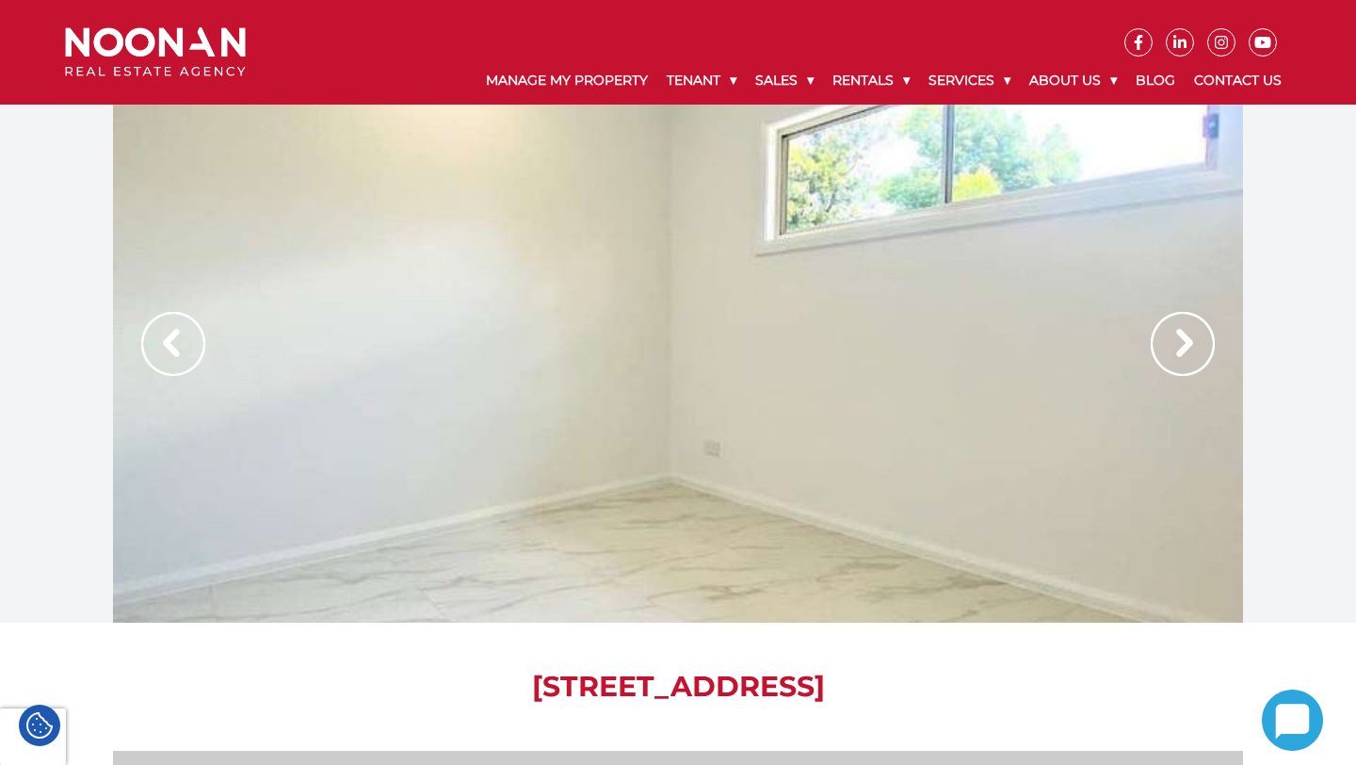
click at [1196, 338] on img at bounding box center [1183, 344] width 64 height 64
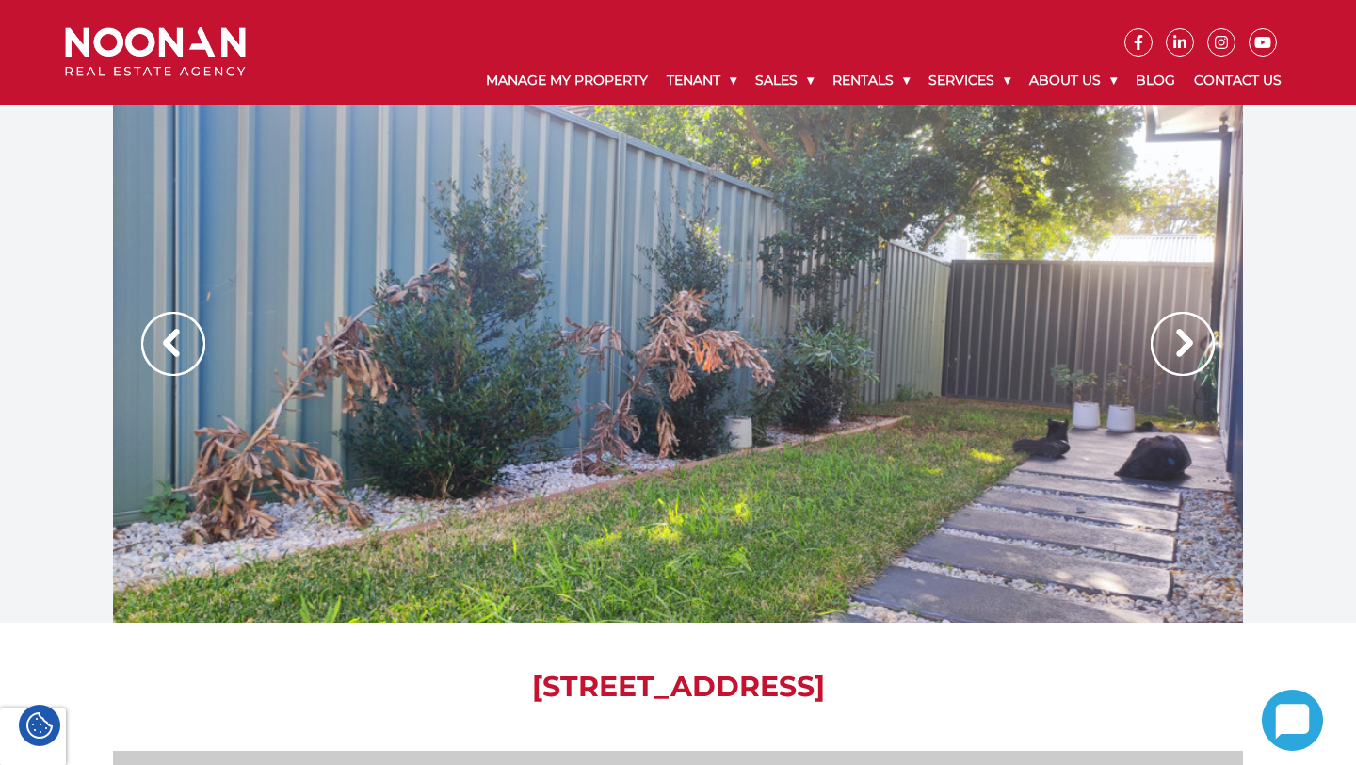
click at [1187, 351] on img at bounding box center [1183, 344] width 64 height 64
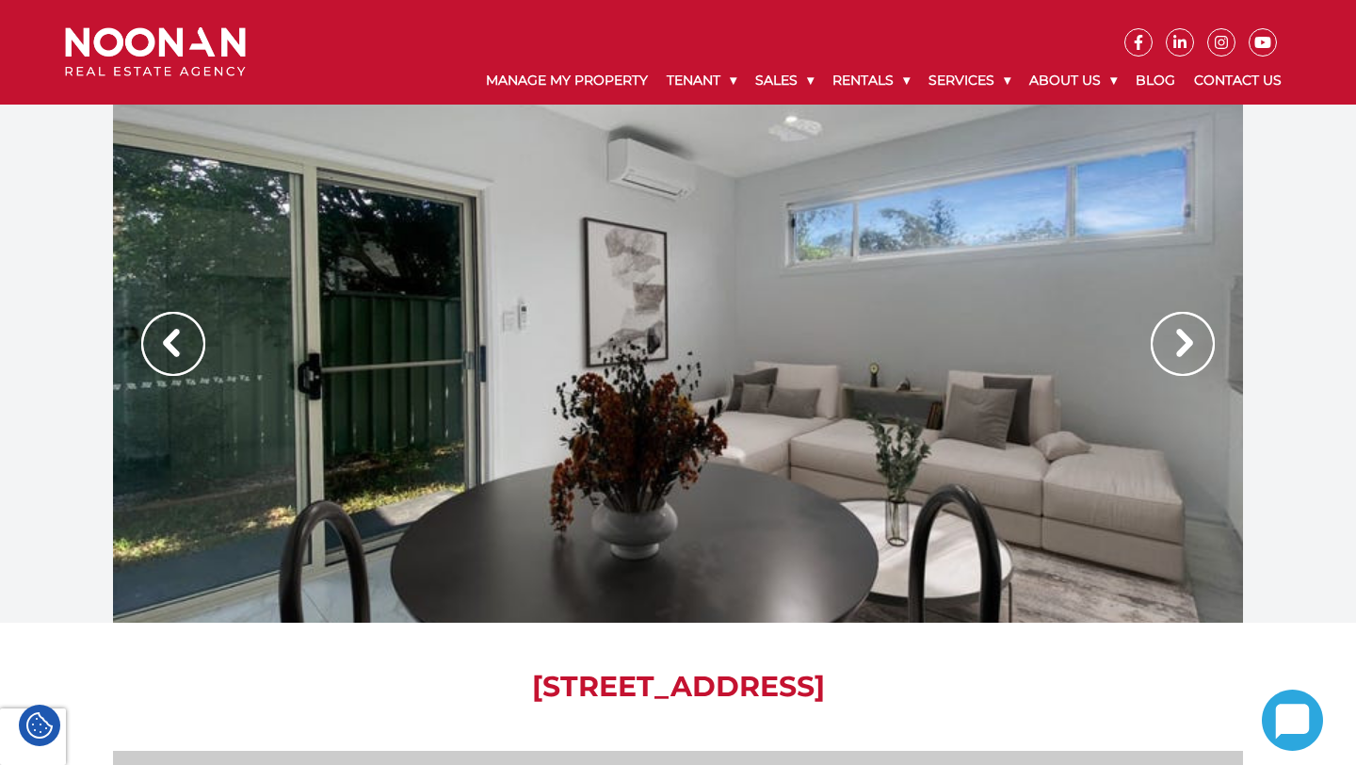
click at [1197, 340] on img at bounding box center [1183, 344] width 64 height 64
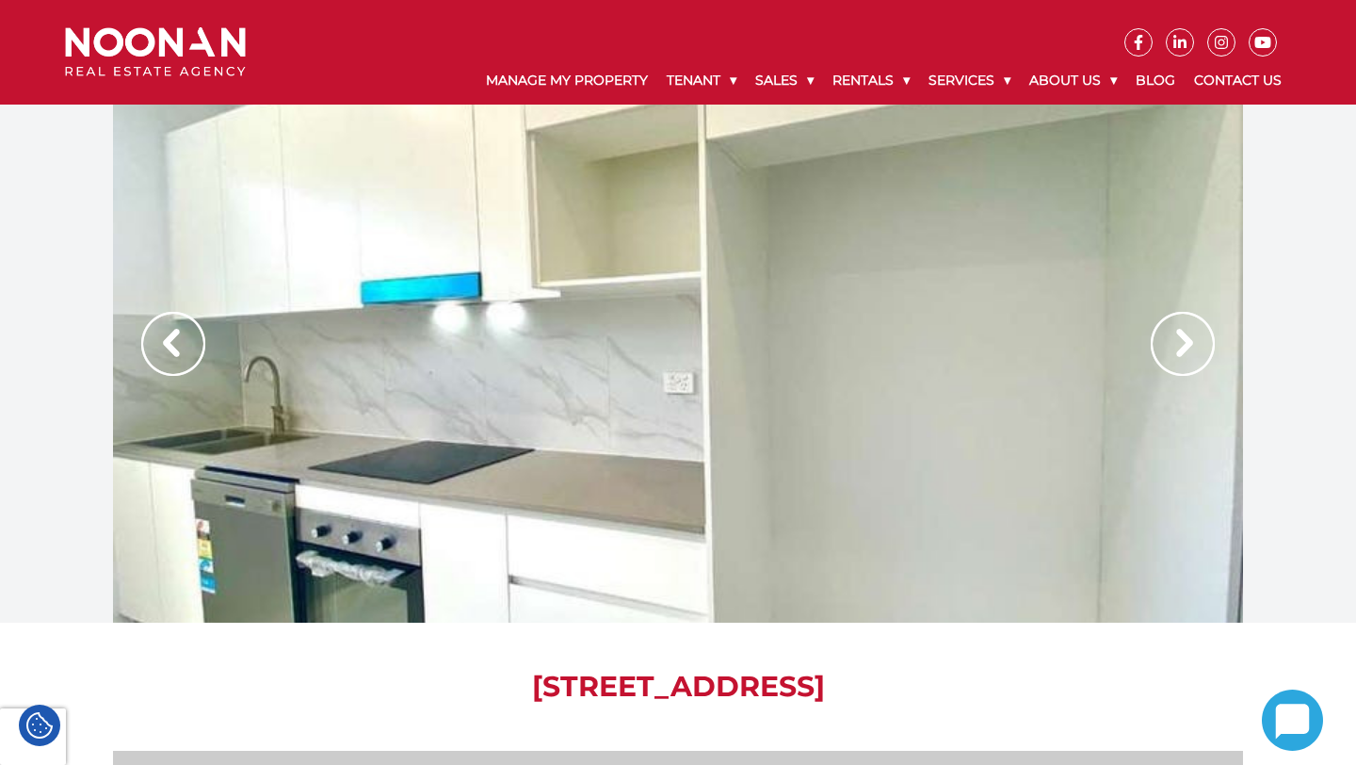
click at [1197, 339] on img at bounding box center [1183, 344] width 64 height 64
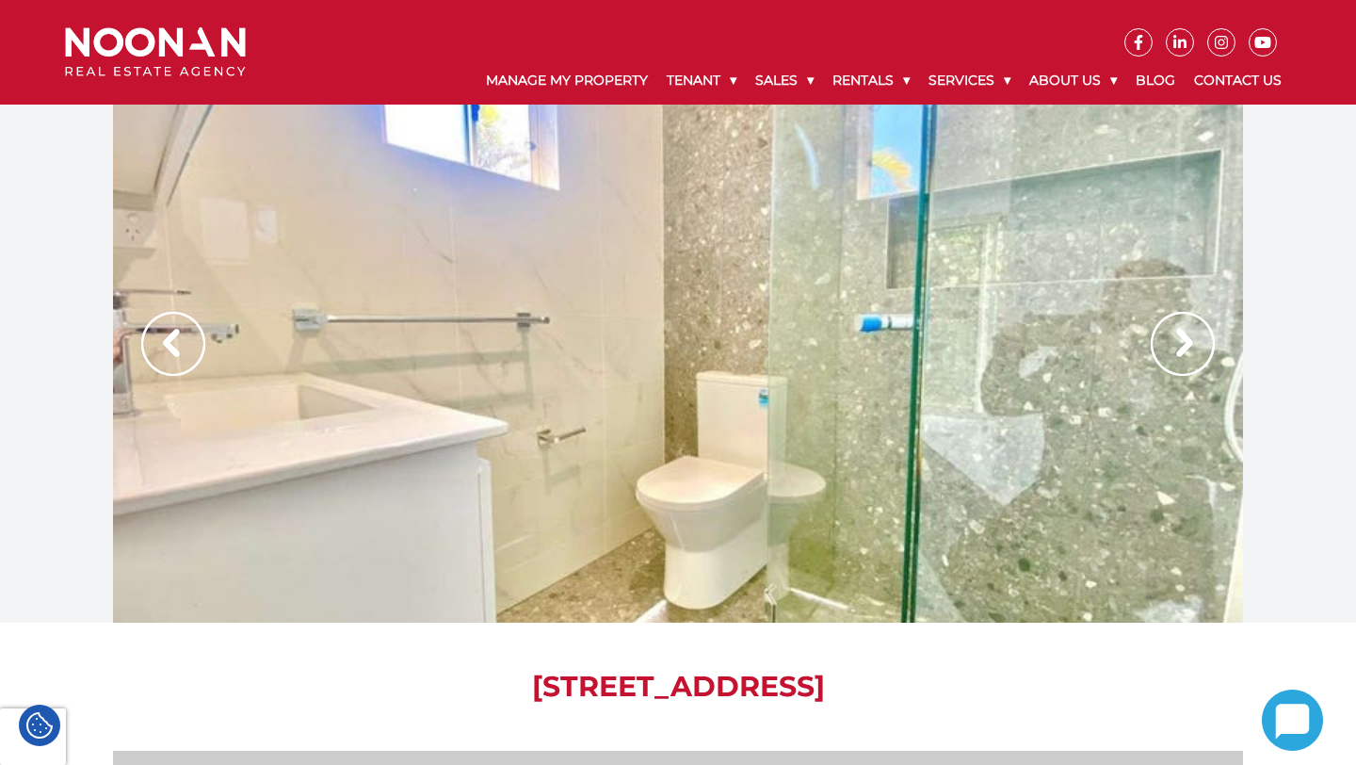
click at [1195, 339] on img at bounding box center [1183, 344] width 64 height 64
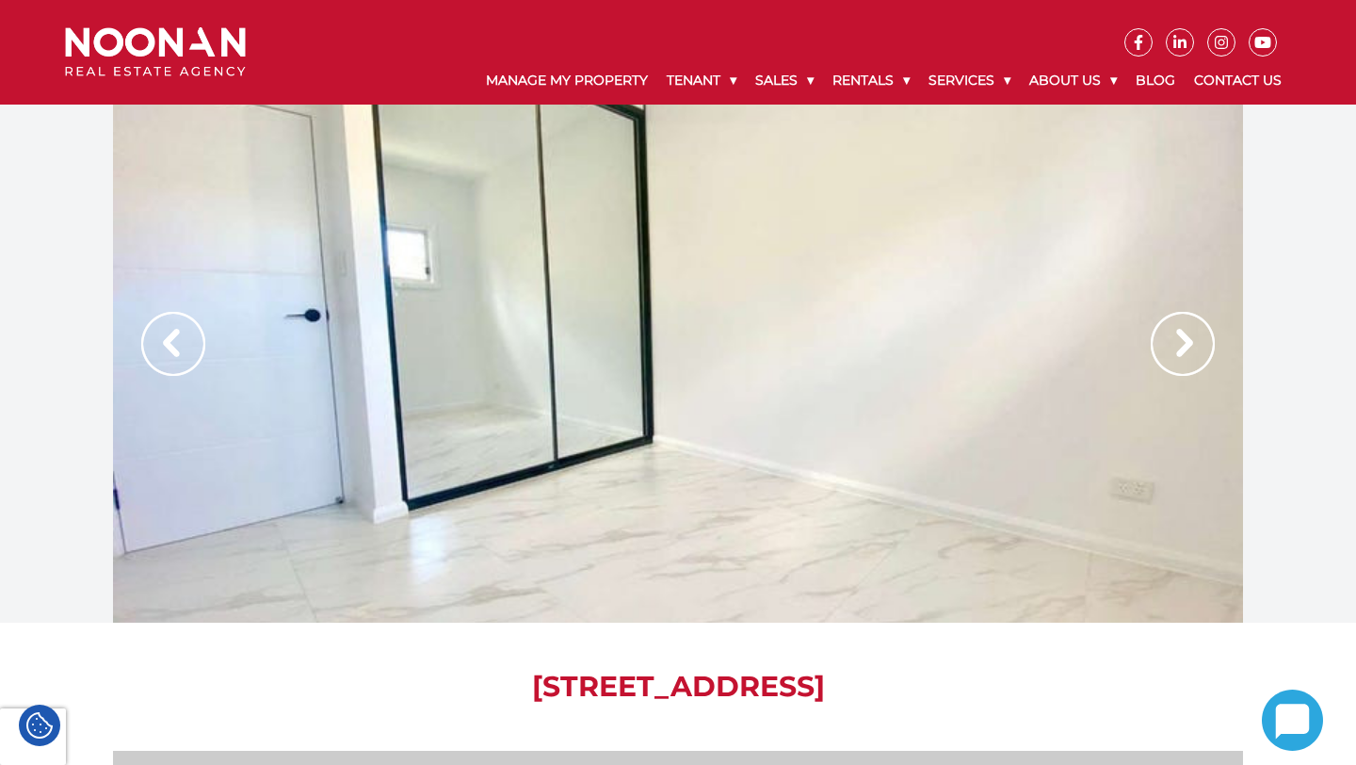
click at [1194, 339] on img at bounding box center [1183, 344] width 64 height 64
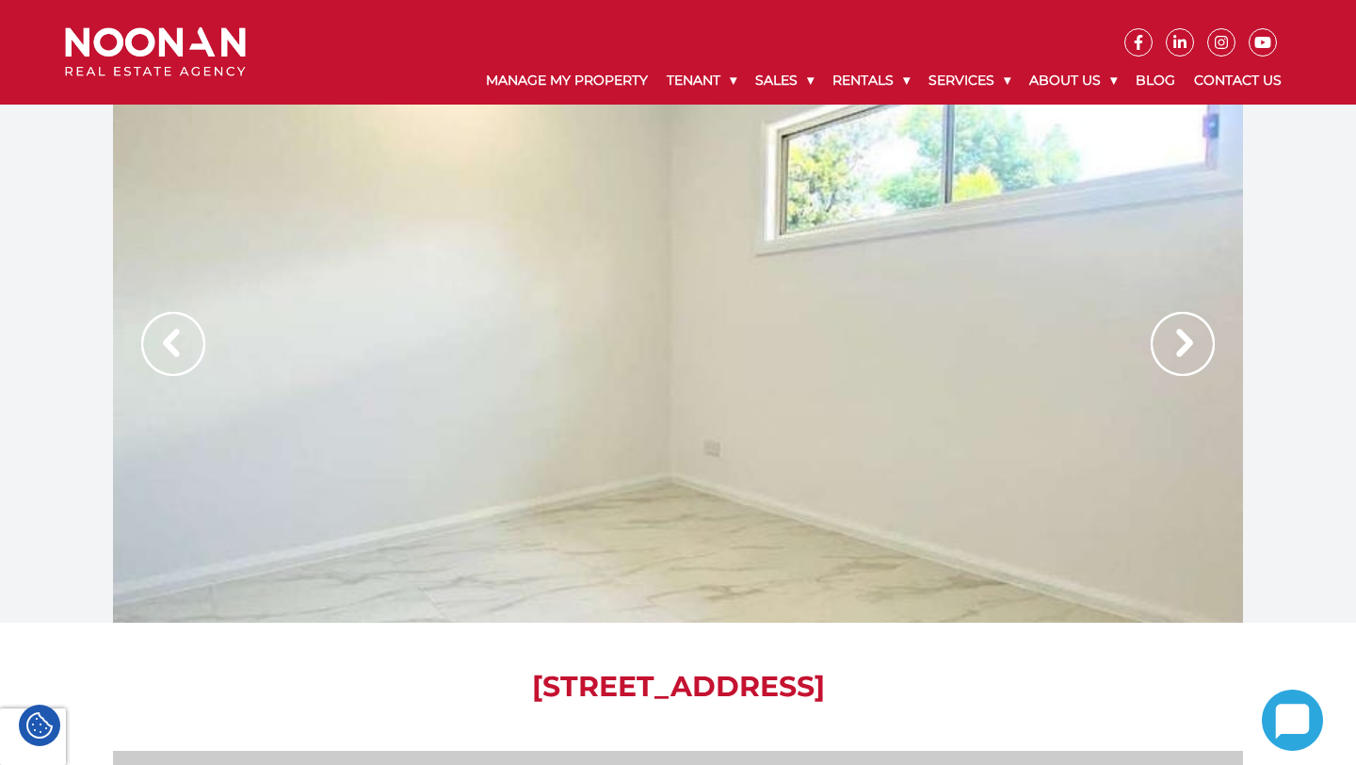
click at [1194, 339] on img at bounding box center [1183, 344] width 64 height 64
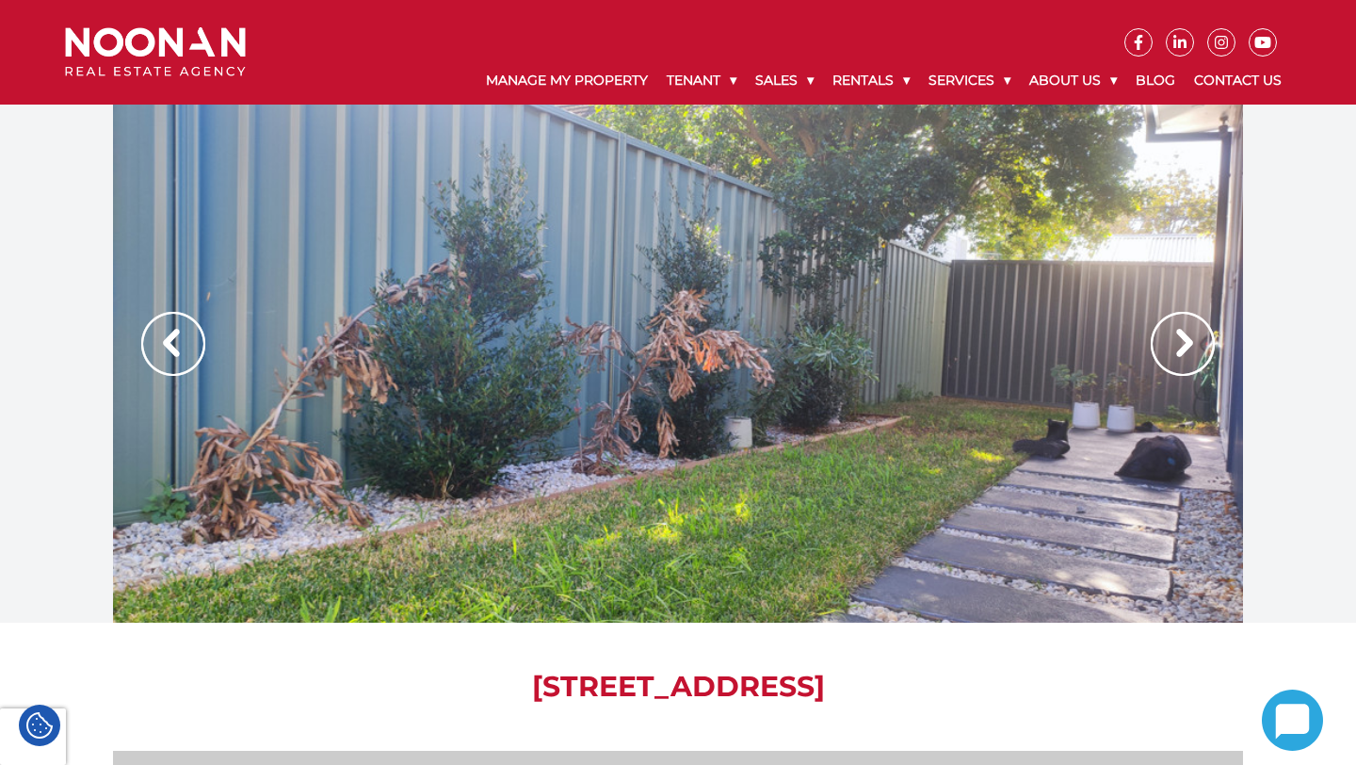
click at [1194, 339] on img at bounding box center [1183, 344] width 64 height 64
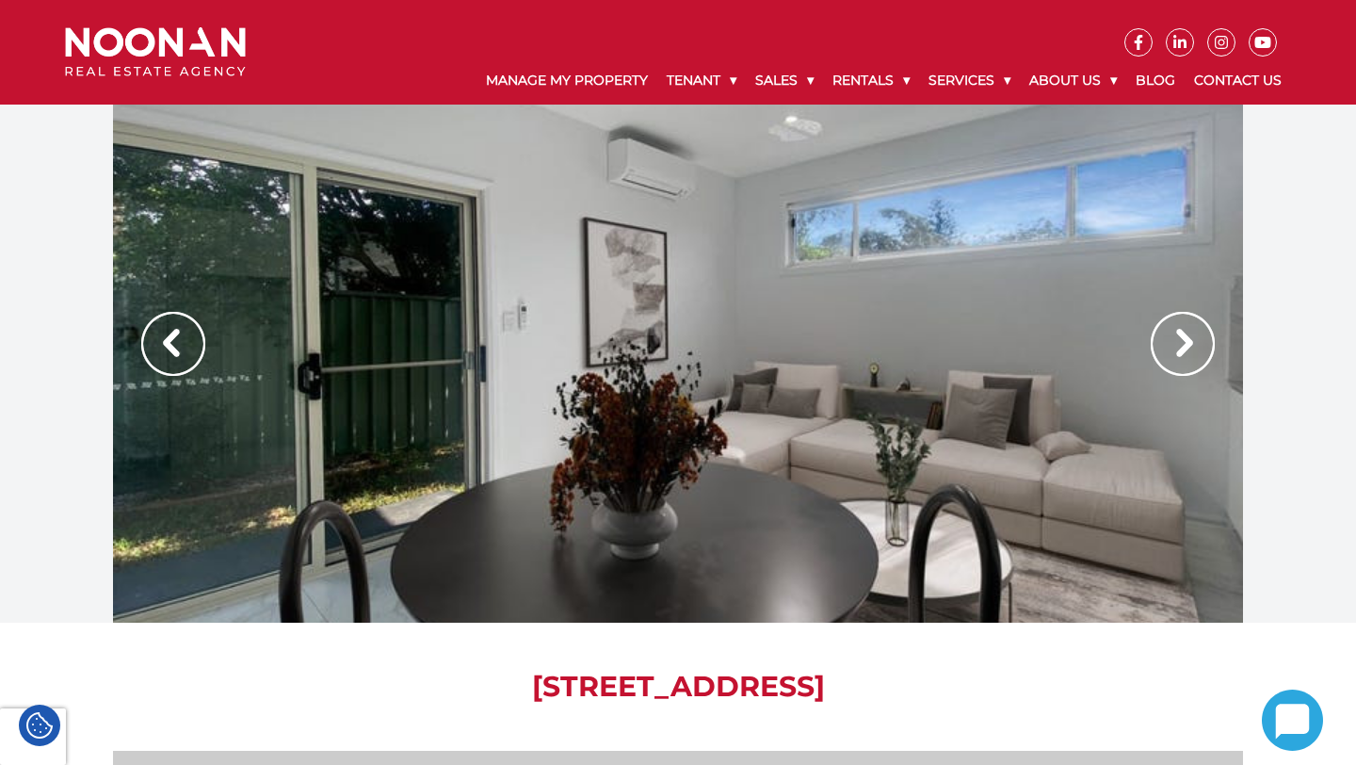
click at [1194, 339] on img at bounding box center [1183, 344] width 64 height 64
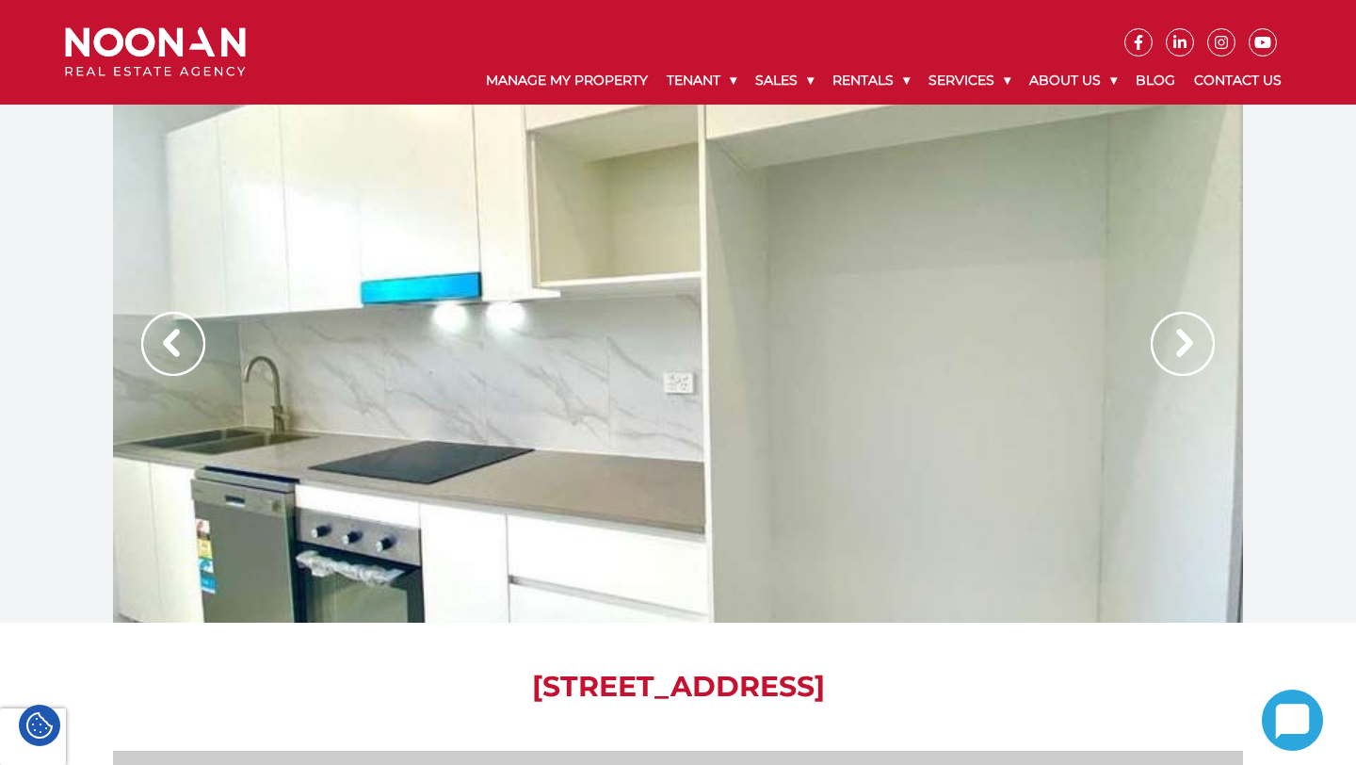
click at [1194, 339] on img at bounding box center [1183, 344] width 64 height 64
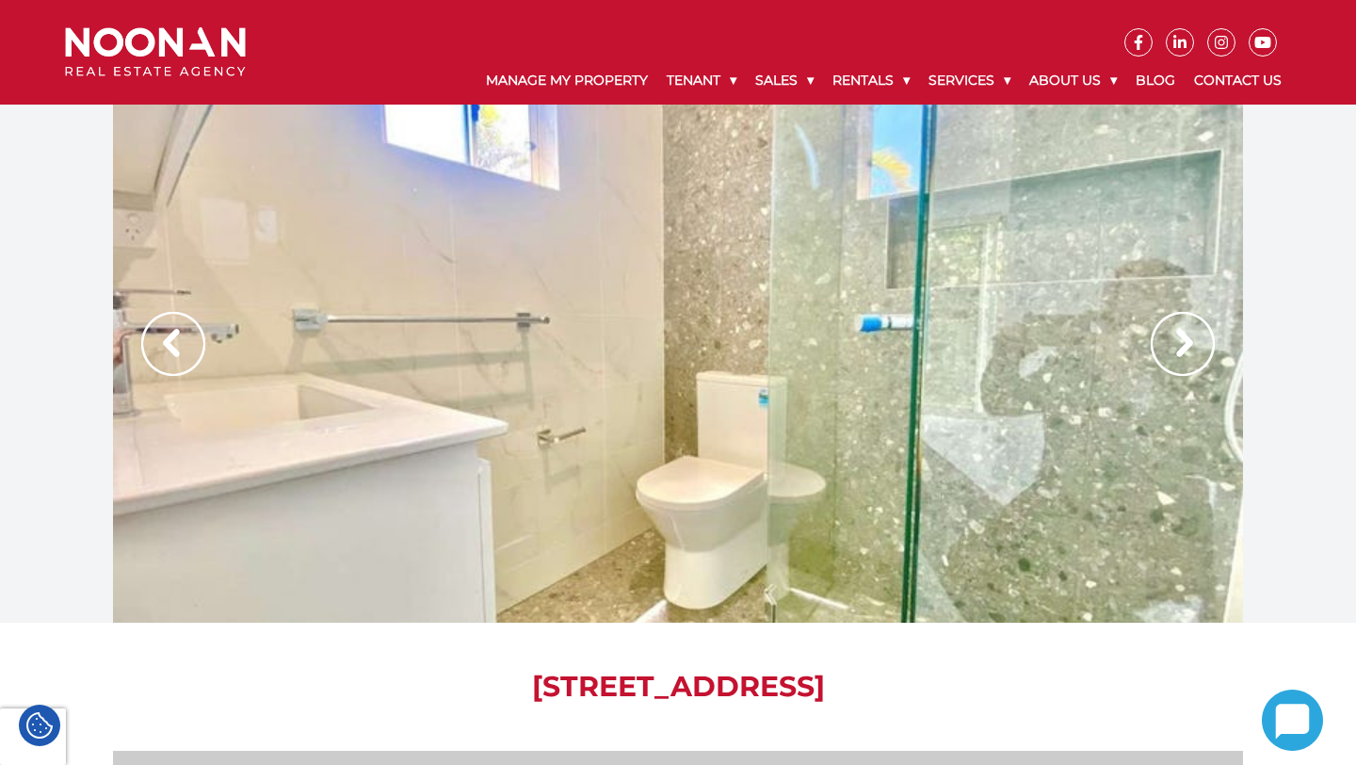
click at [1194, 339] on img at bounding box center [1183, 344] width 64 height 64
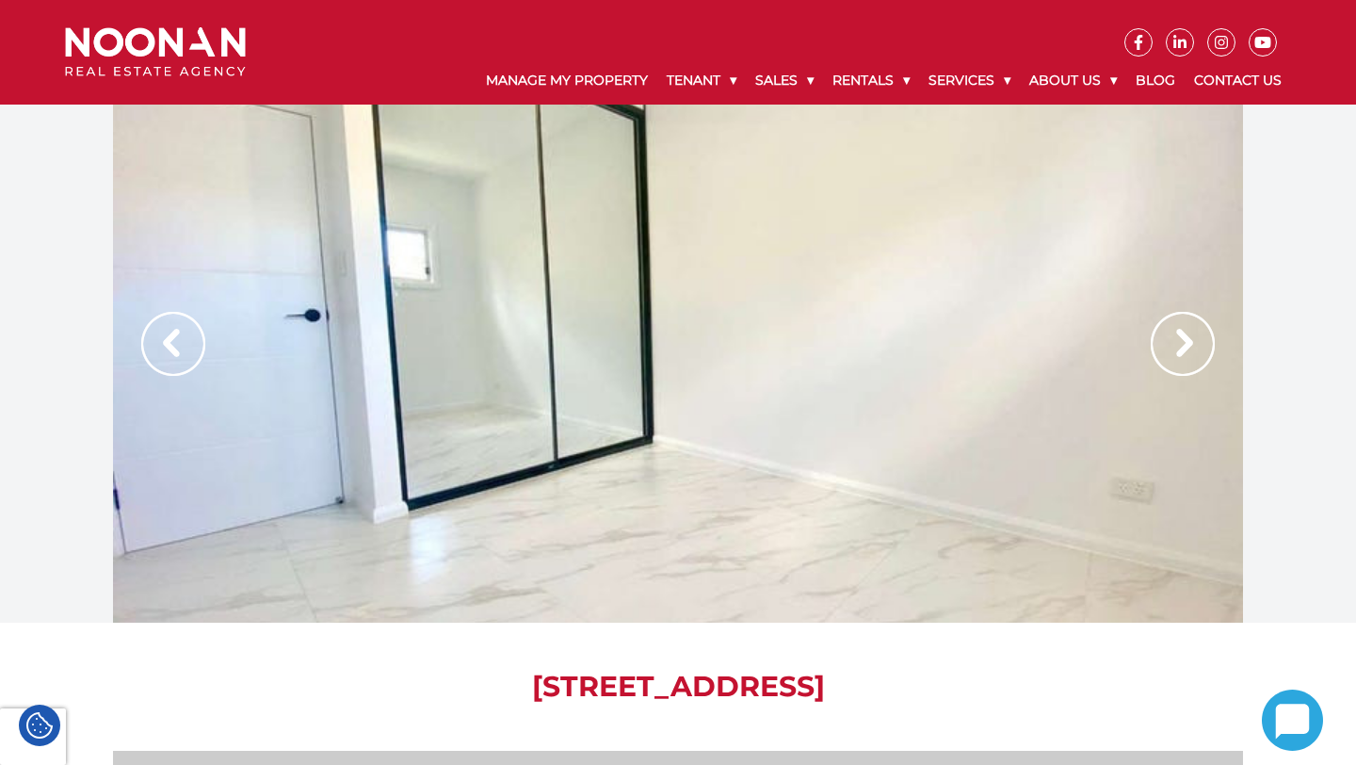
click at [1206, 330] on img at bounding box center [1183, 344] width 64 height 64
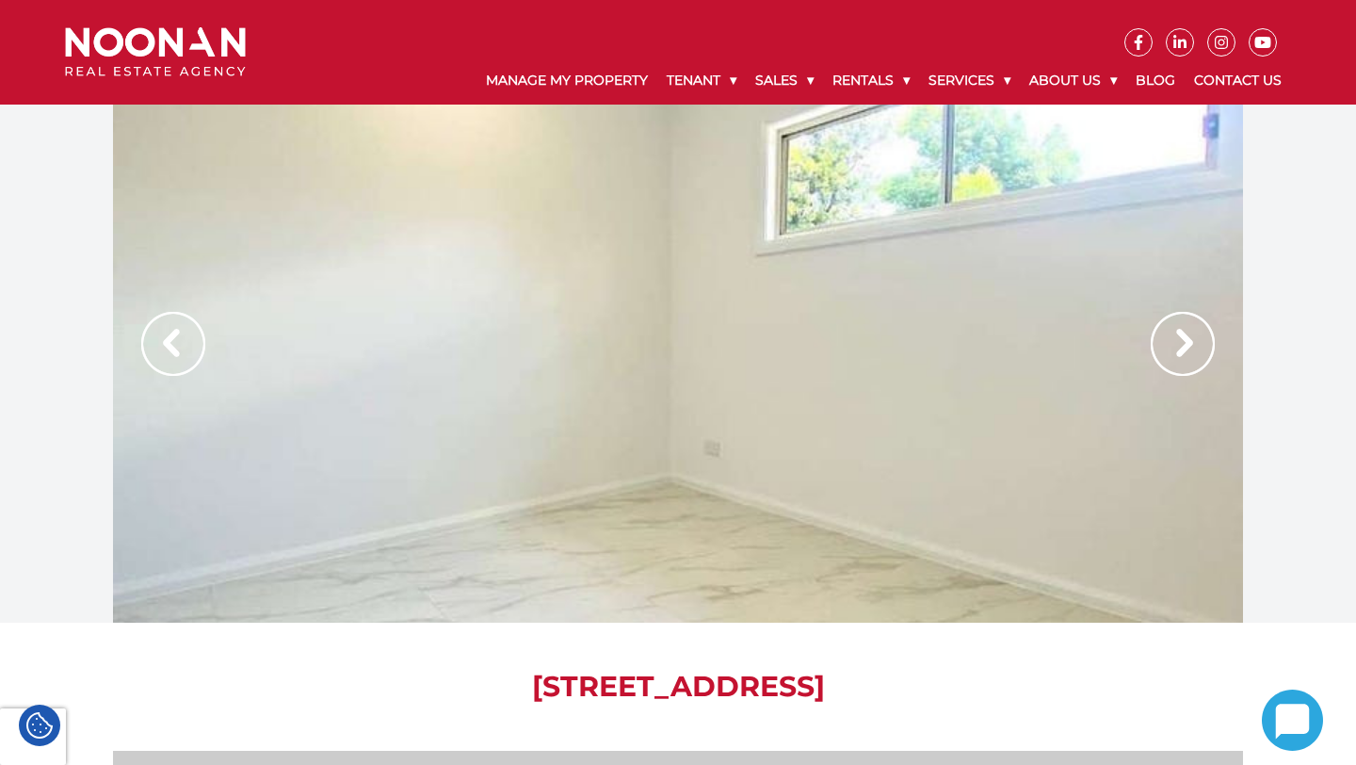
click at [1206, 330] on img at bounding box center [1183, 344] width 64 height 64
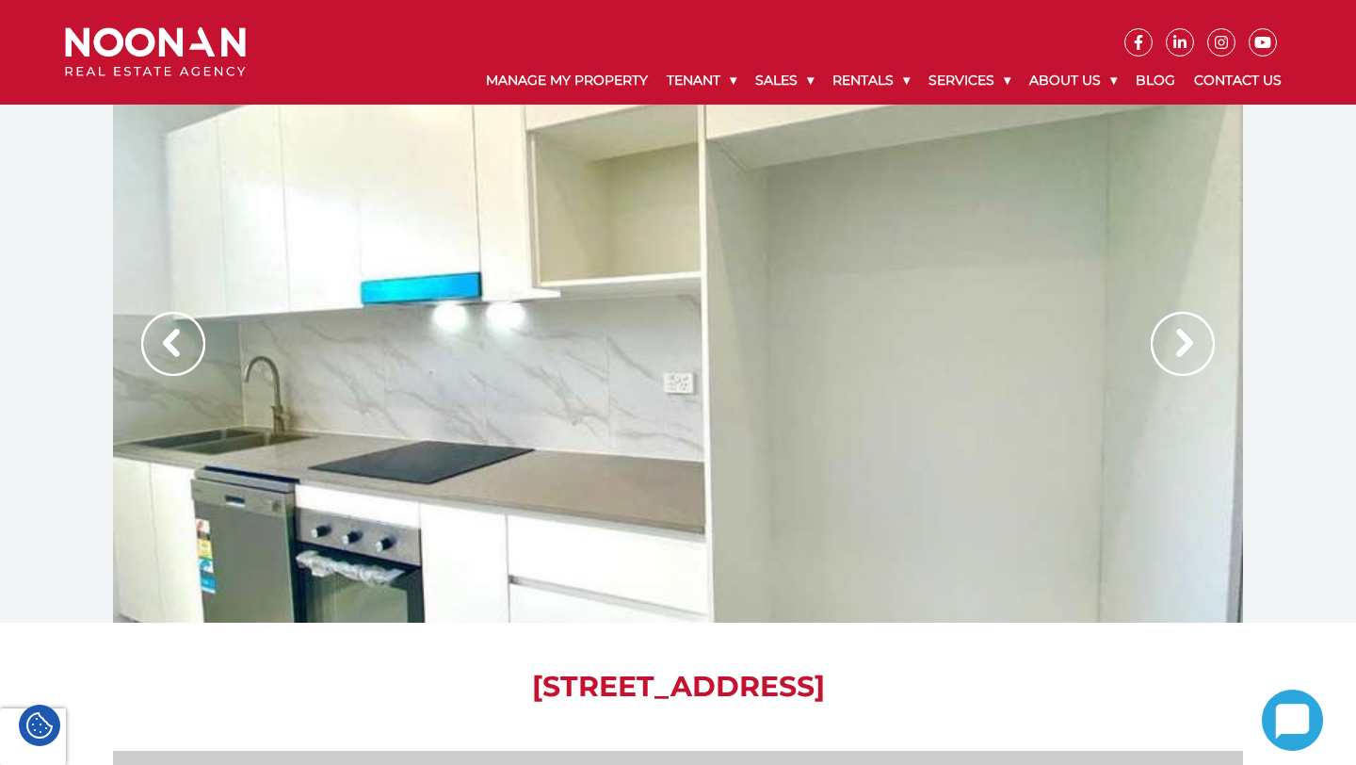
click at [164, 342] on img at bounding box center [173, 344] width 64 height 64
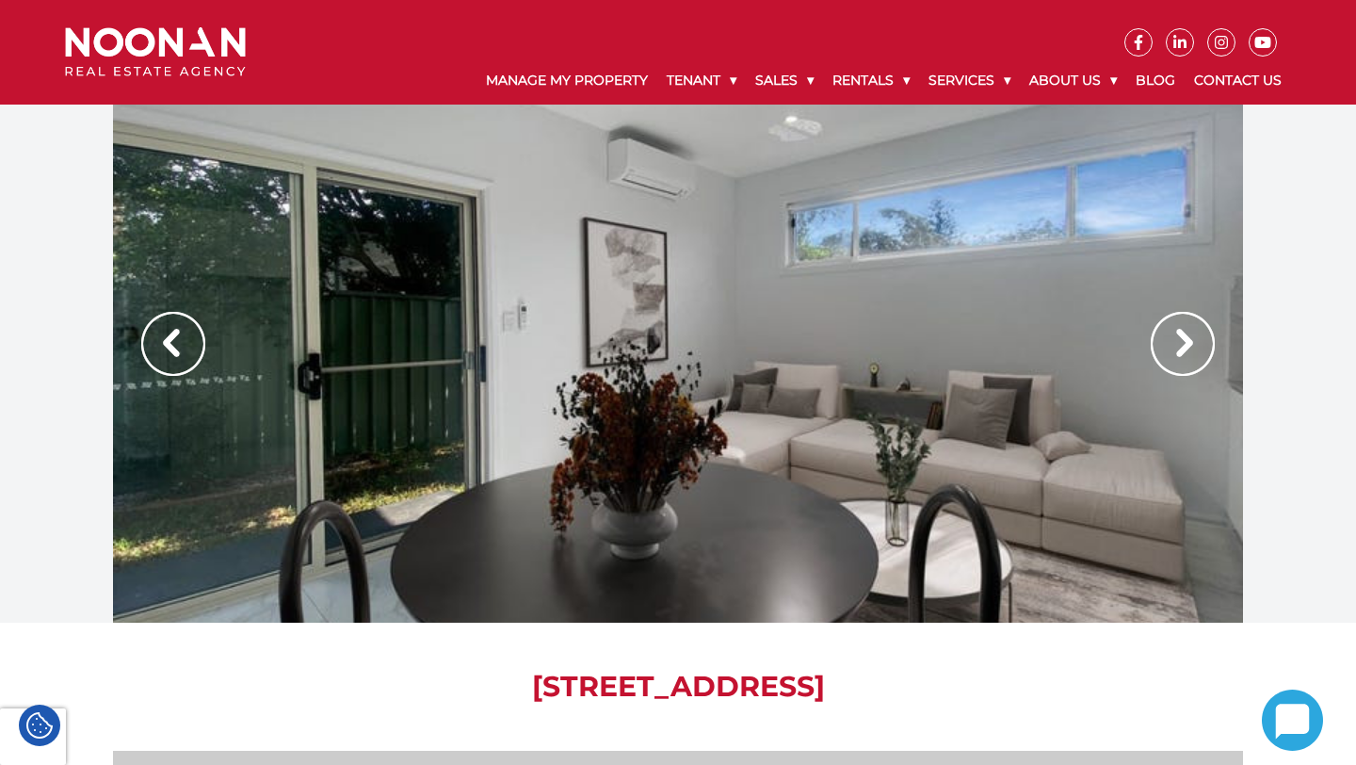
click at [165, 341] on img at bounding box center [173, 344] width 64 height 64
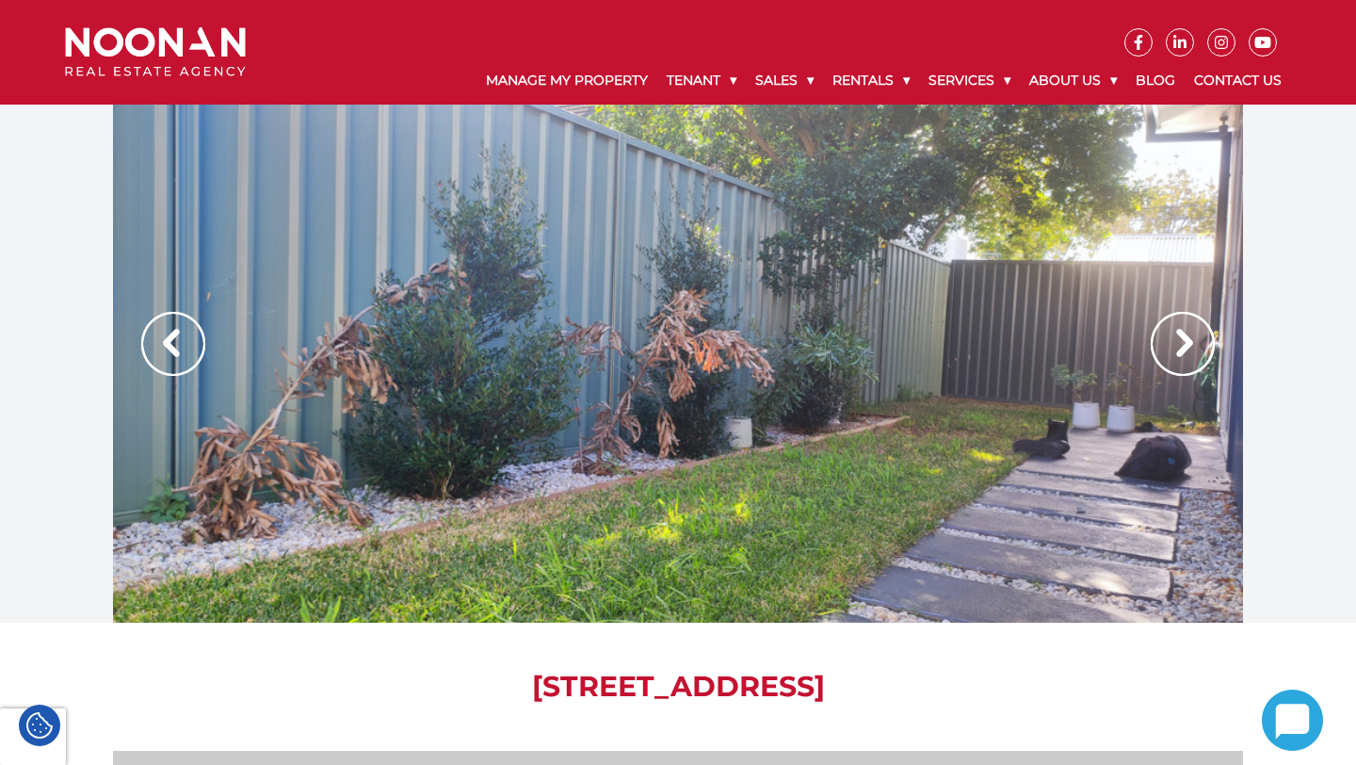
click at [181, 330] on img at bounding box center [173, 344] width 64 height 64
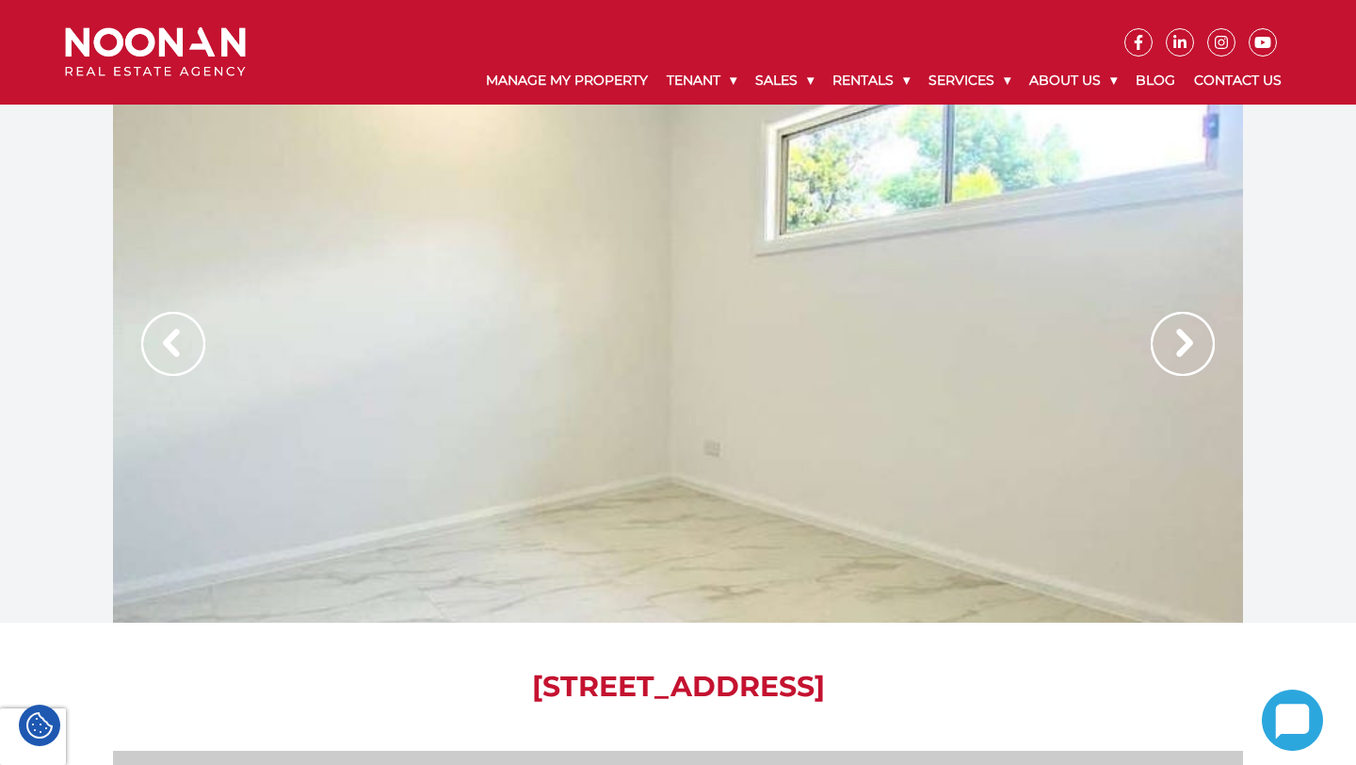
click at [187, 335] on img at bounding box center [173, 344] width 64 height 64
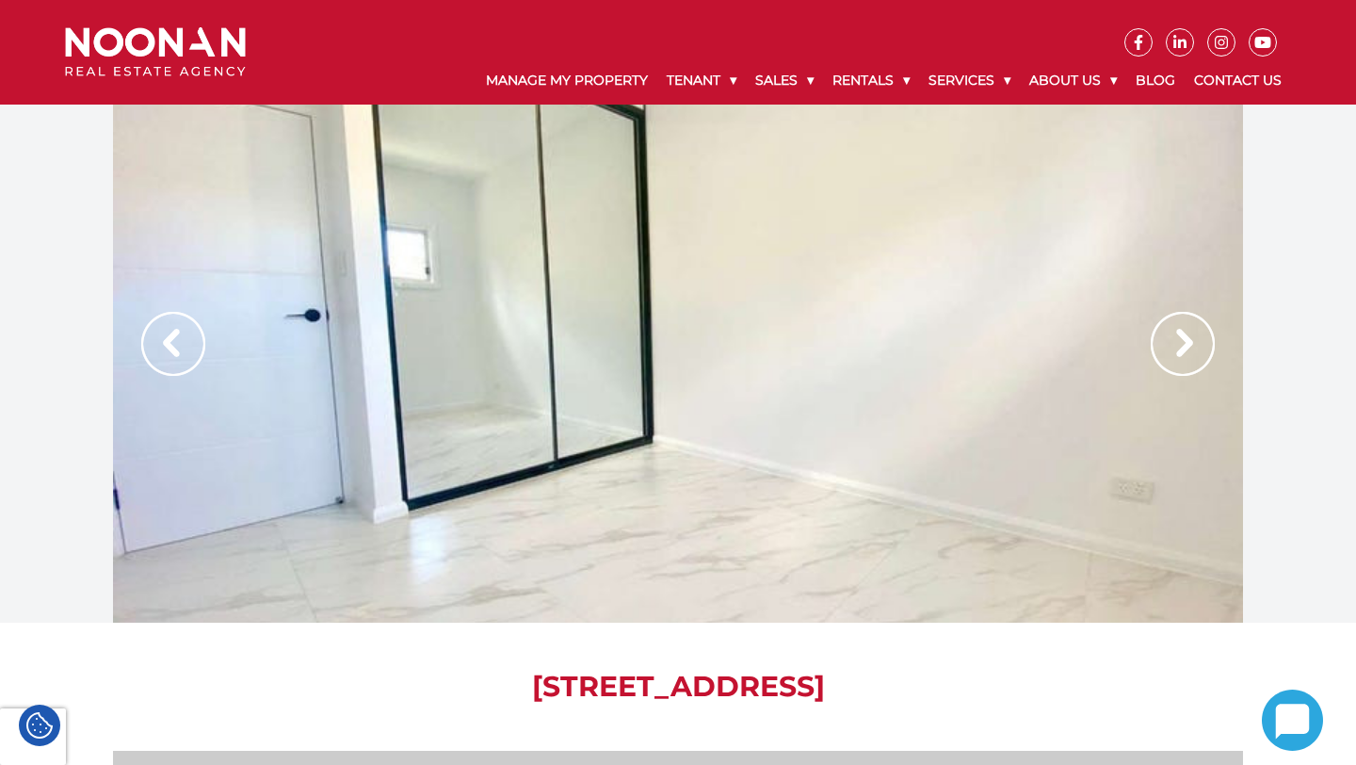
click at [187, 335] on img at bounding box center [173, 344] width 64 height 64
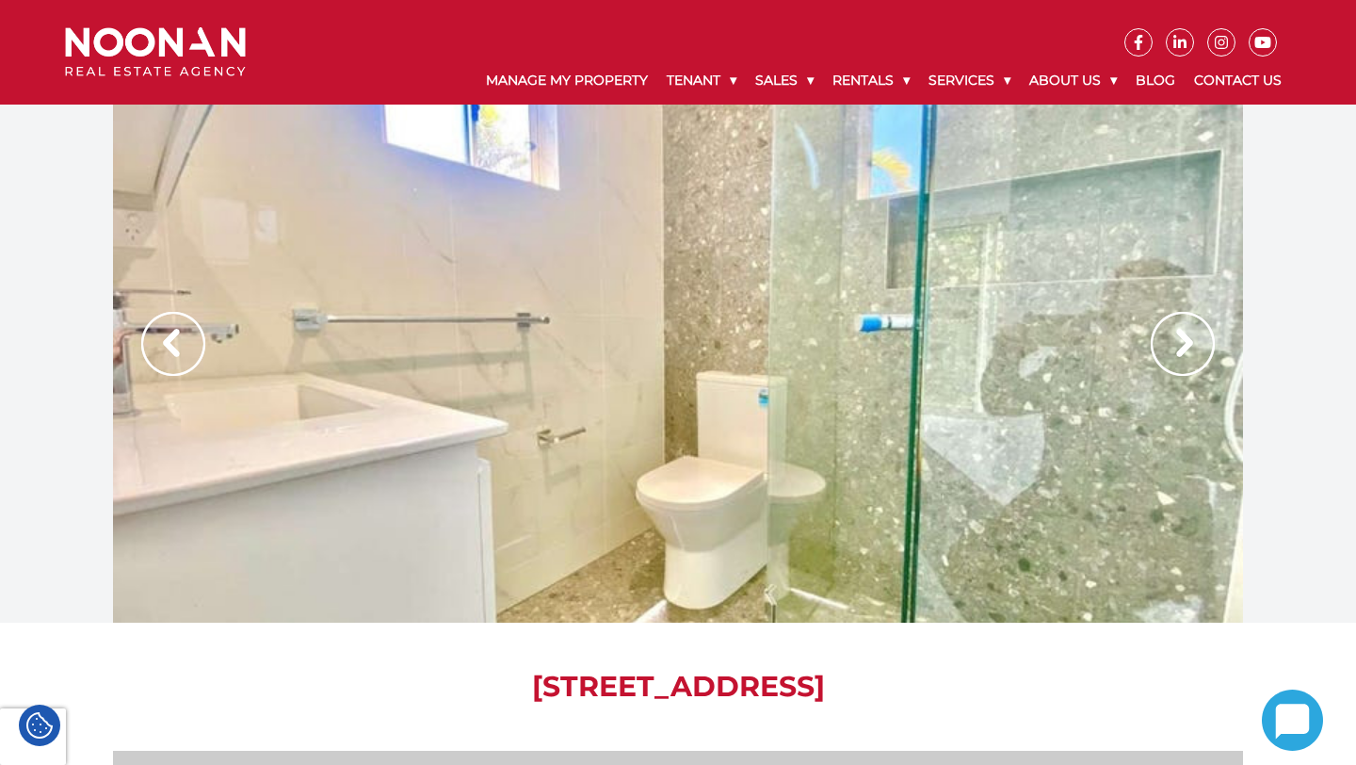
click at [187, 335] on img at bounding box center [173, 344] width 64 height 64
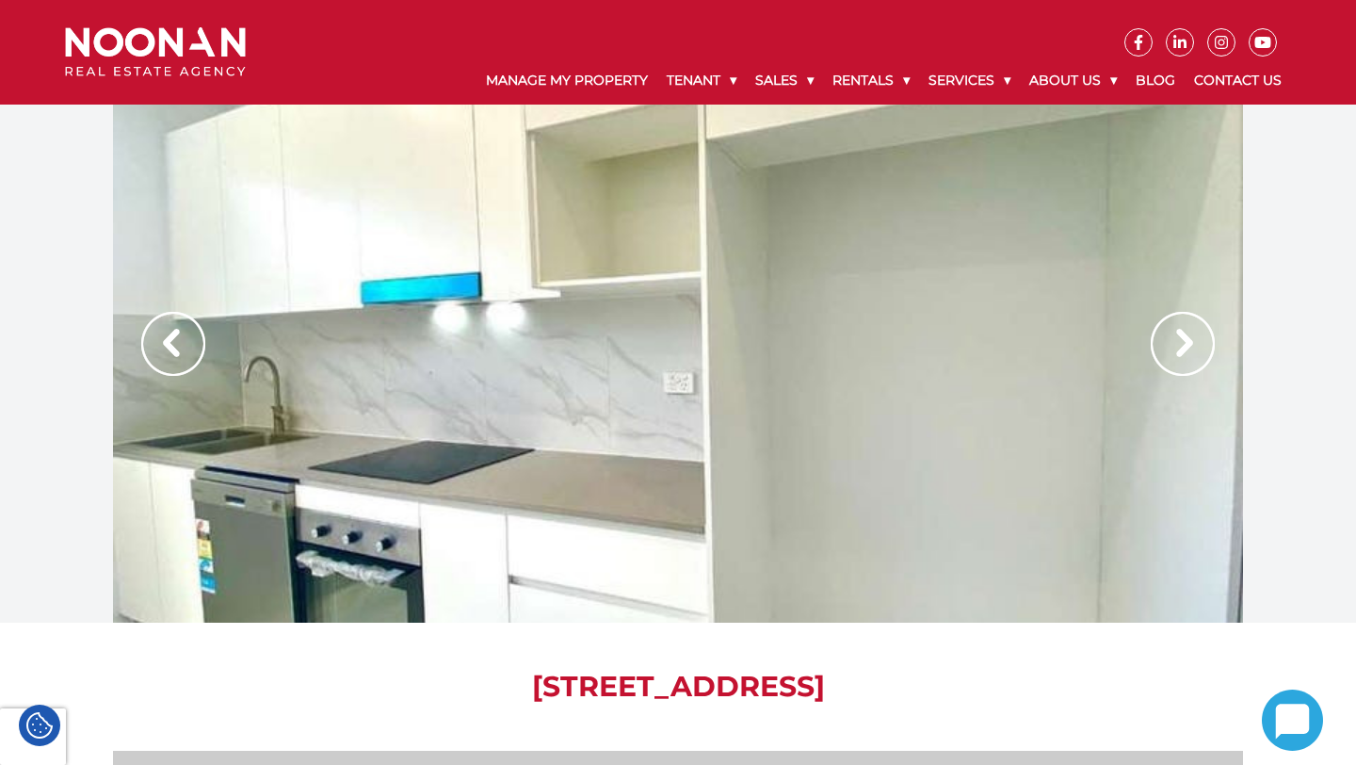
click at [187, 335] on img at bounding box center [173, 344] width 64 height 64
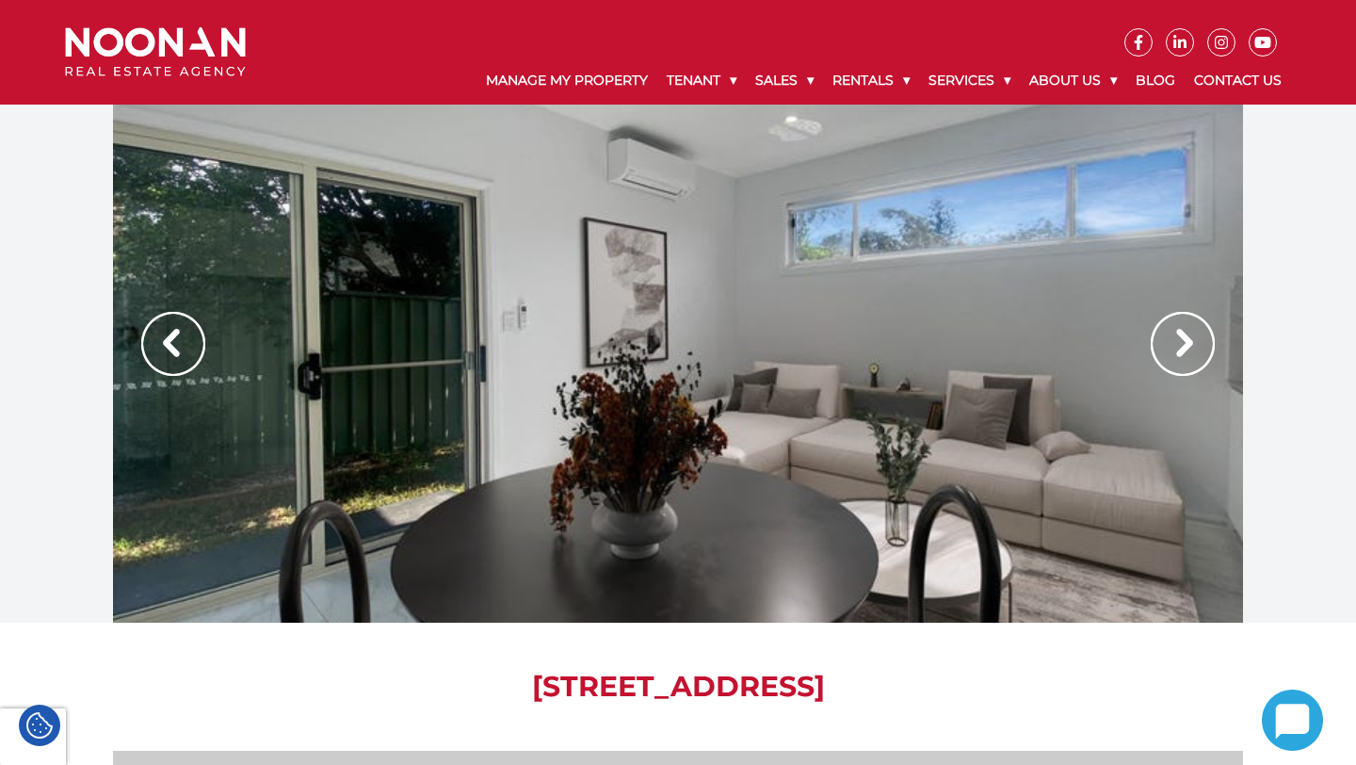
click at [187, 335] on img at bounding box center [173, 344] width 64 height 64
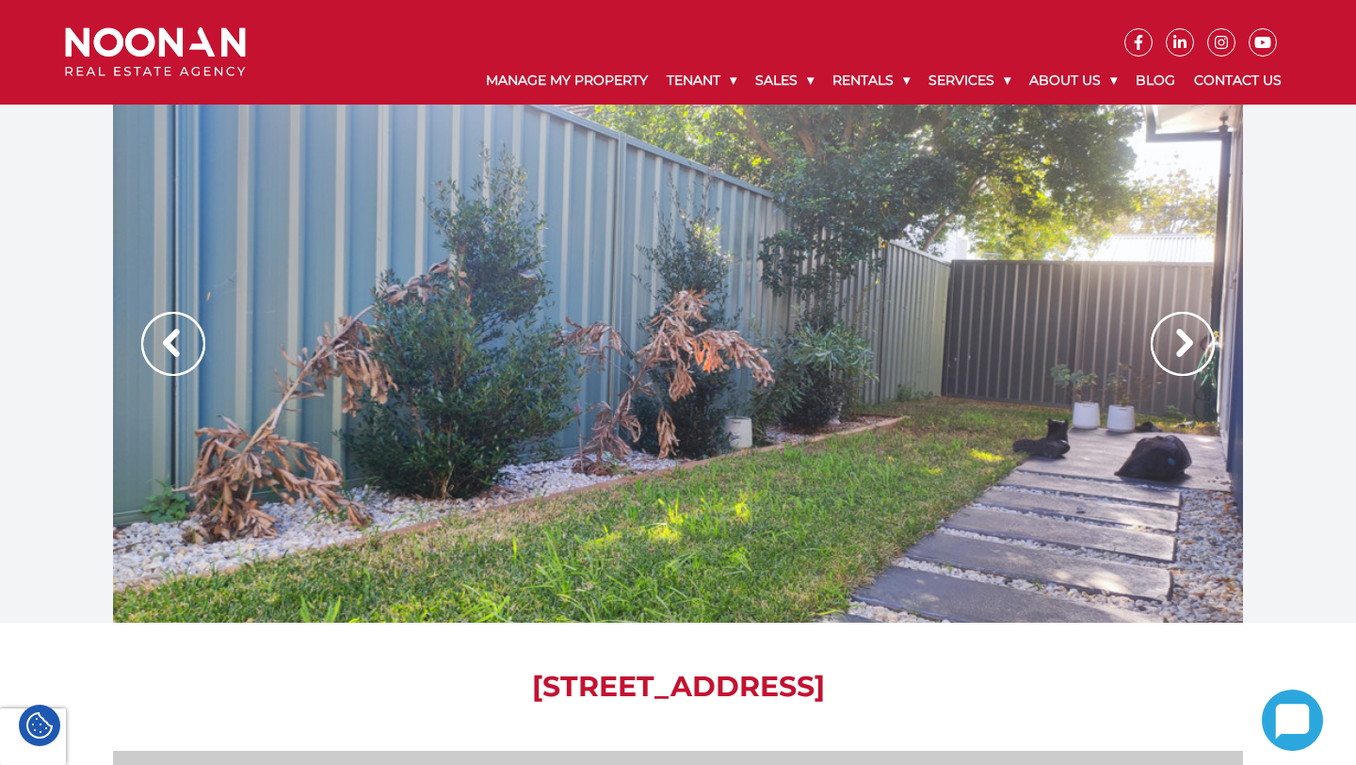
click at [188, 335] on img at bounding box center [173, 344] width 64 height 64
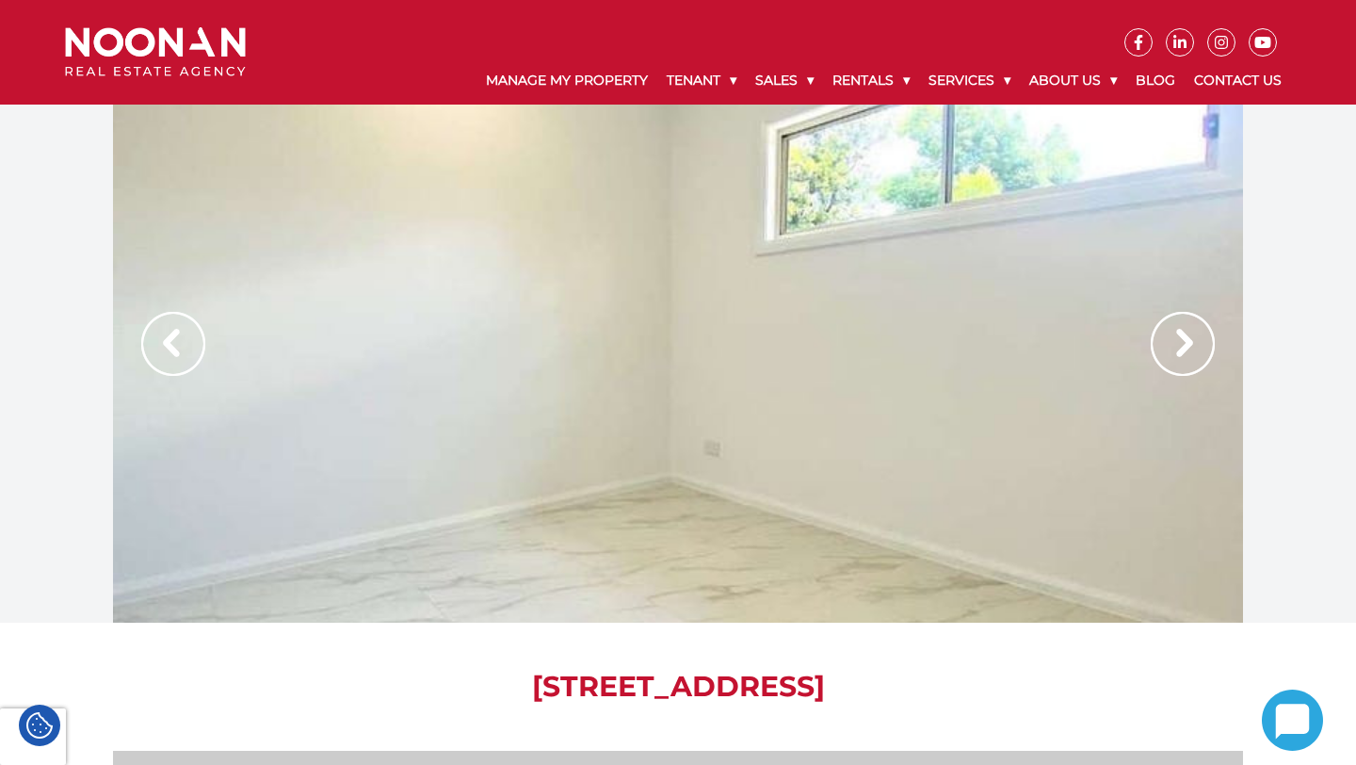
click at [1178, 348] on img at bounding box center [1183, 344] width 64 height 64
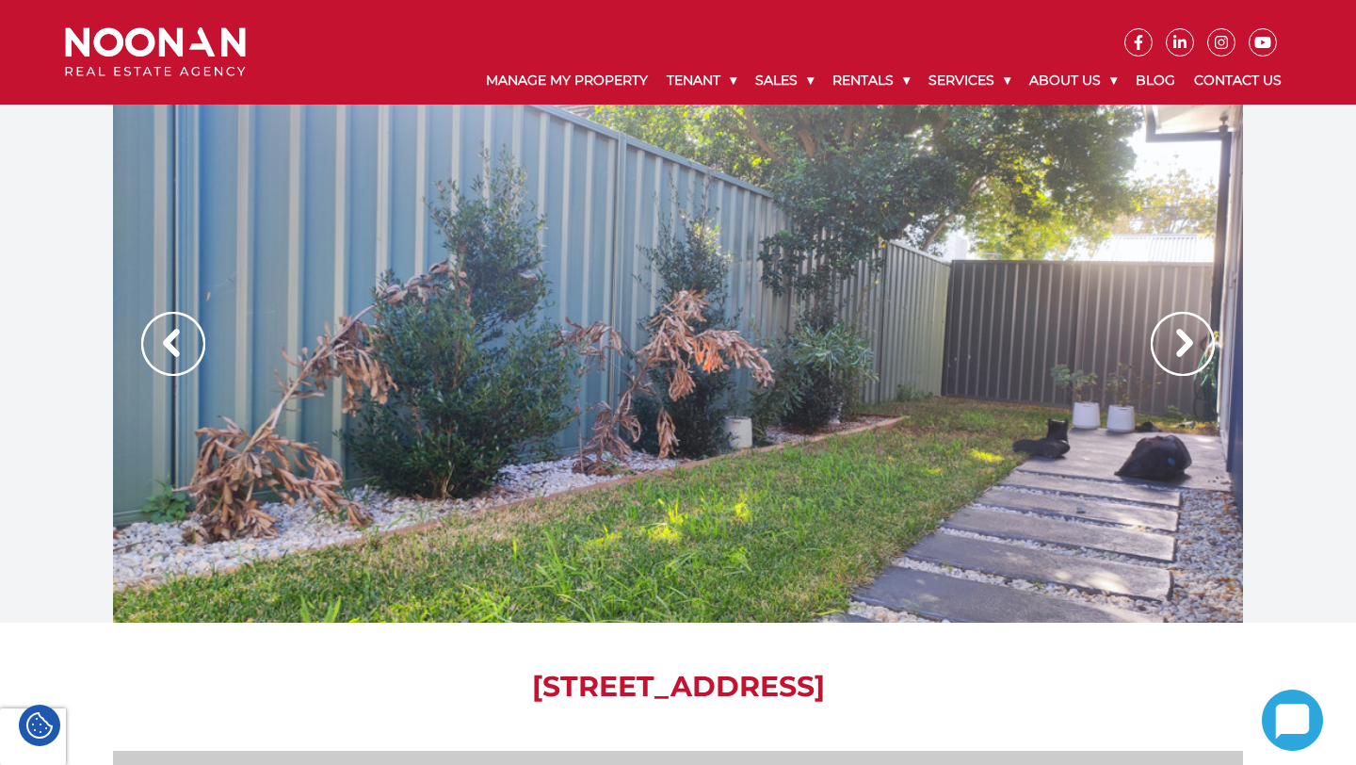
click at [1178, 349] on img at bounding box center [1183, 344] width 64 height 64
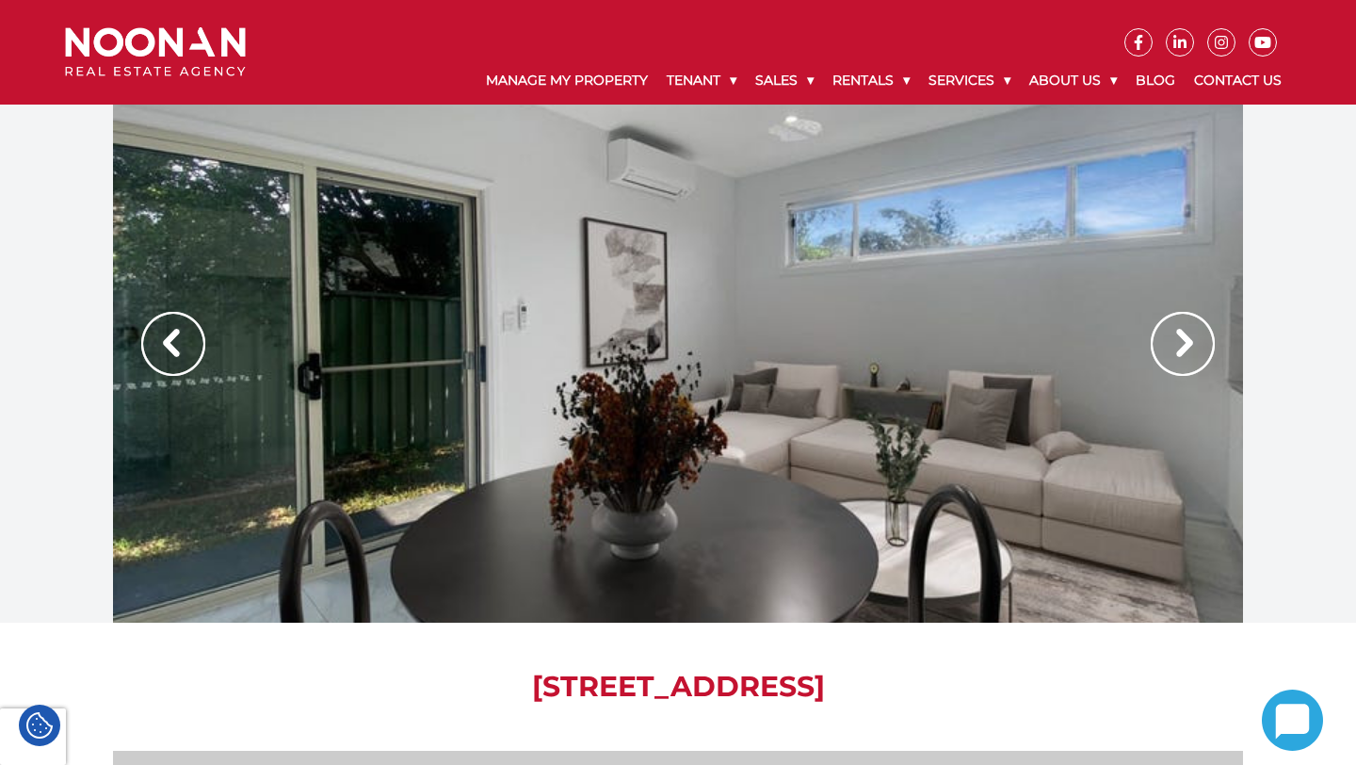
click at [1178, 349] on img at bounding box center [1183, 344] width 64 height 64
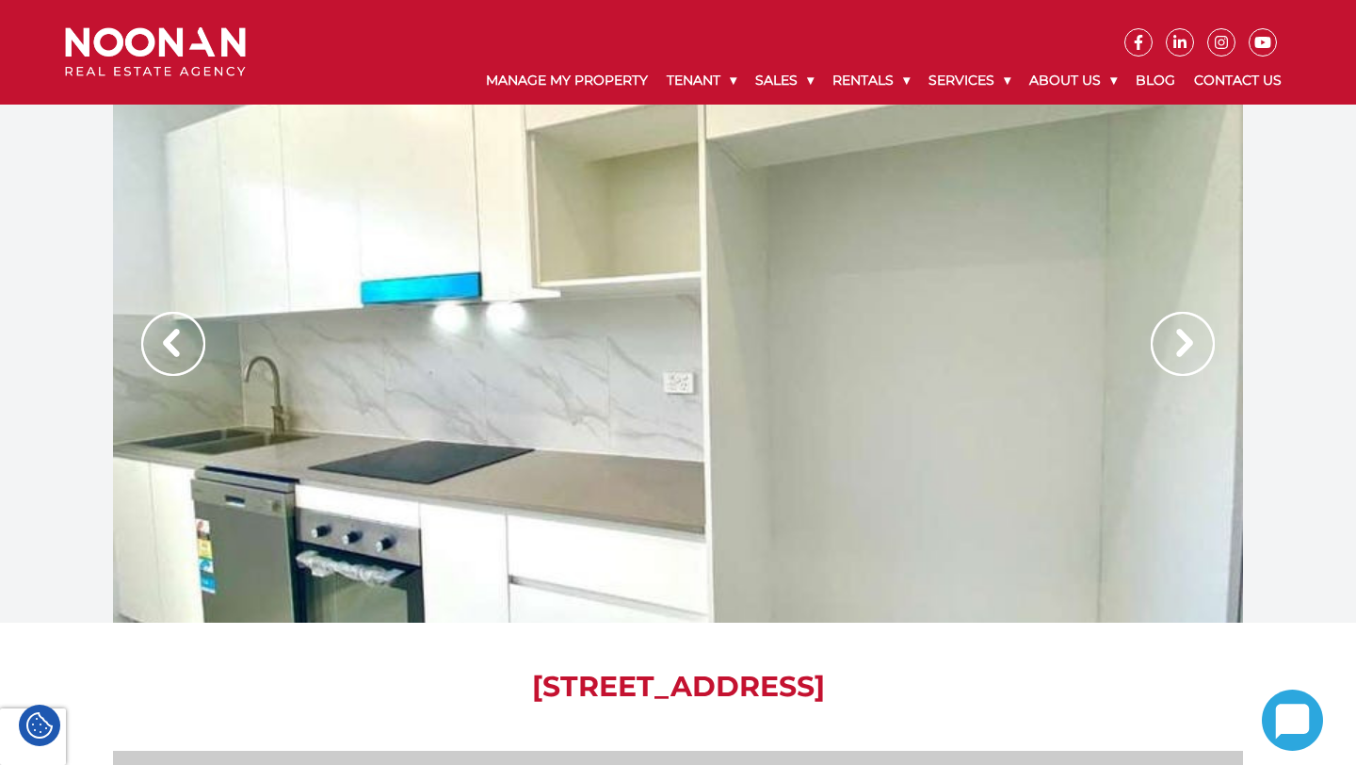
click at [147, 328] on img at bounding box center [173, 344] width 64 height 64
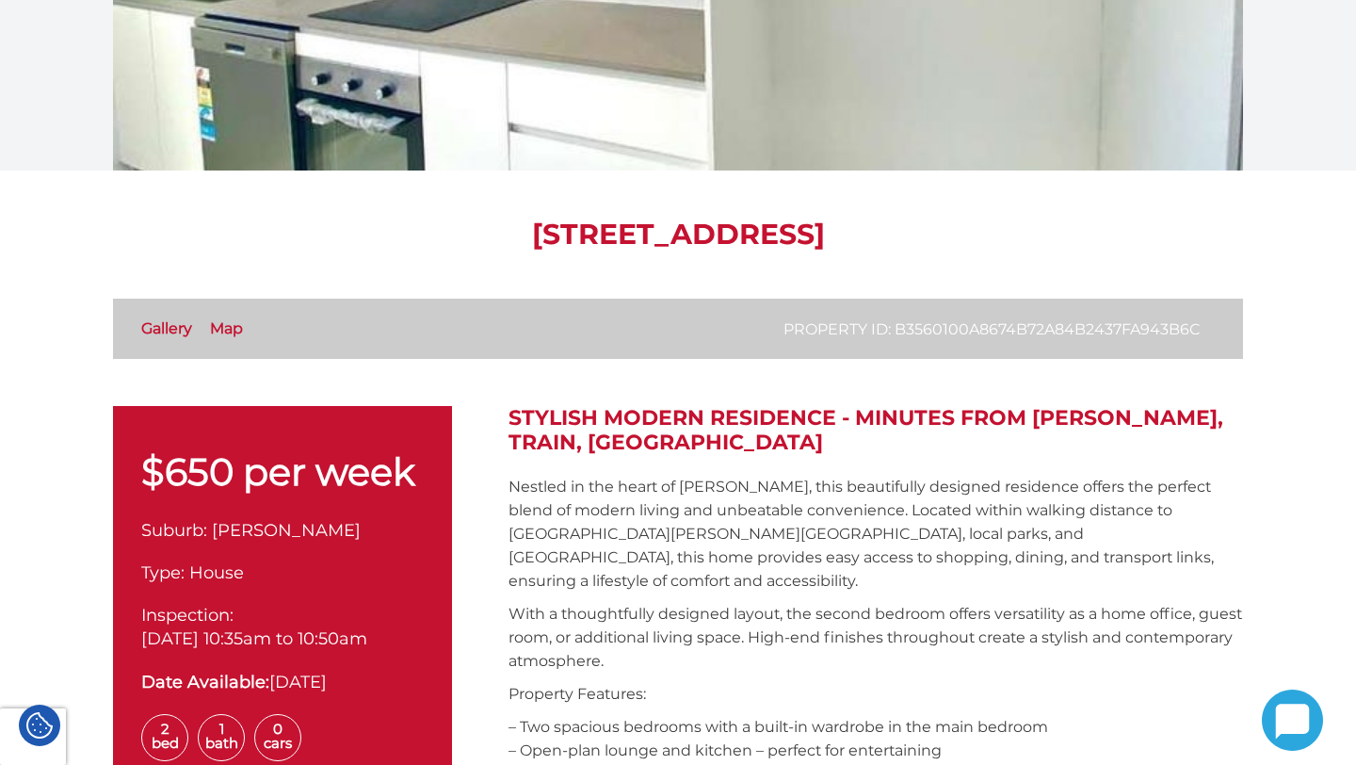
scroll to position [631, 0]
